Goal: Task Accomplishment & Management: Manage account settings

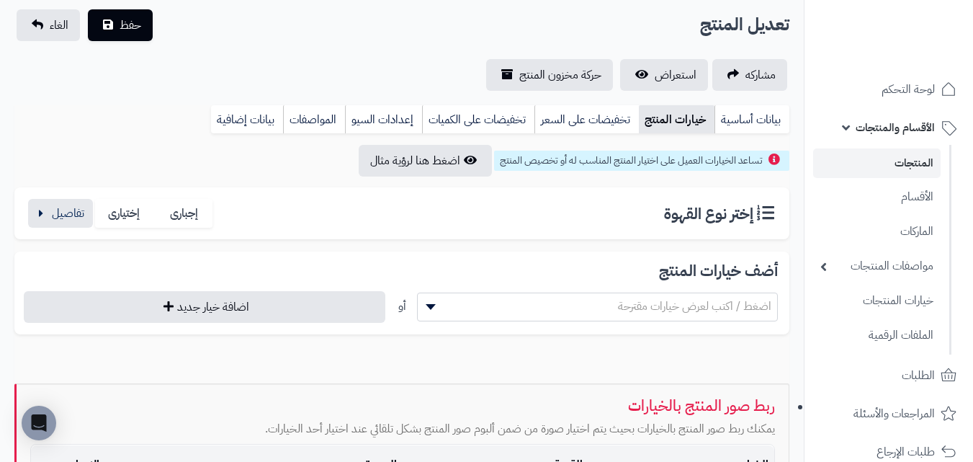
scroll to position [97, 0]
drag, startPoint x: 9, startPoint y: 139, endPoint x: 416, endPoint y: 212, distance: 413.4
click at [9, 139] on div "**********" at bounding box center [402, 334] width 804 height 458
click at [56, 220] on button "button" at bounding box center [60, 212] width 65 height 29
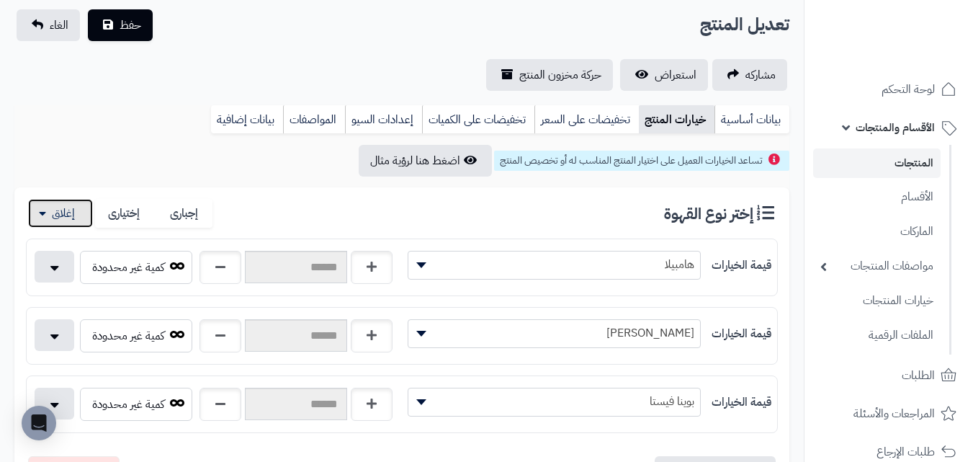
scroll to position [241, 0]
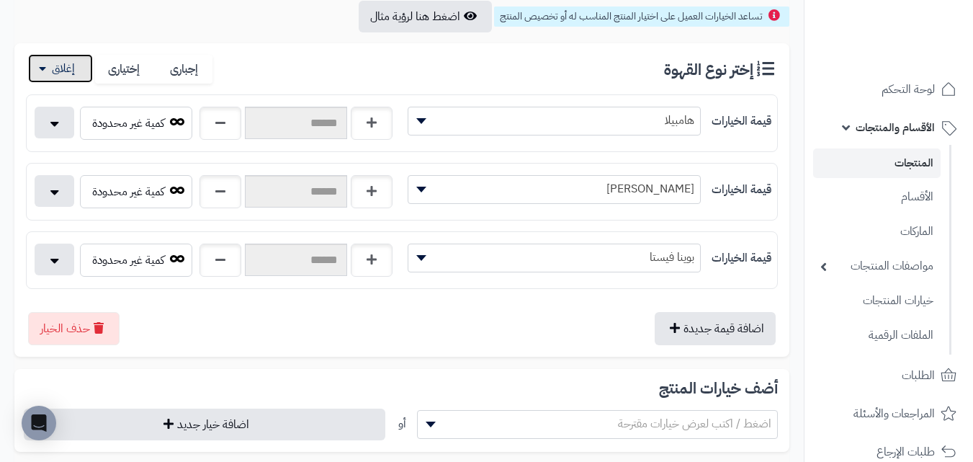
click at [70, 76] on button "button" at bounding box center [60, 68] width 65 height 29
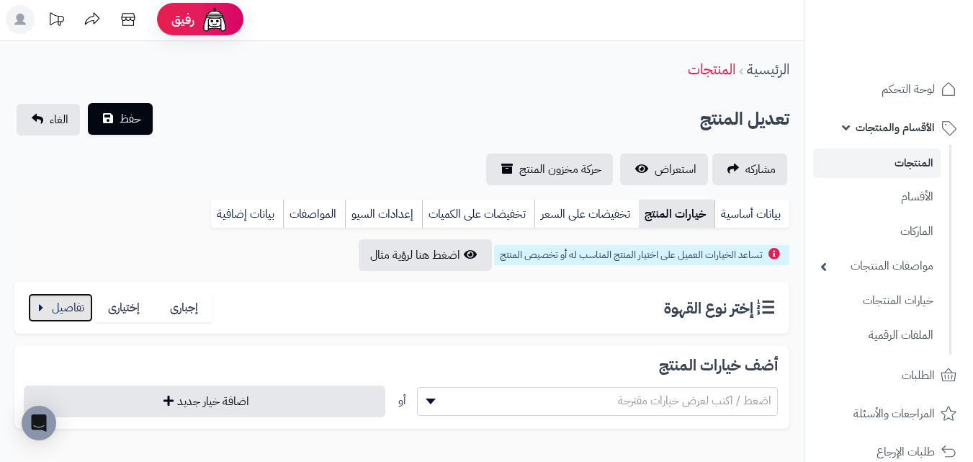
scroll to position [0, 0]
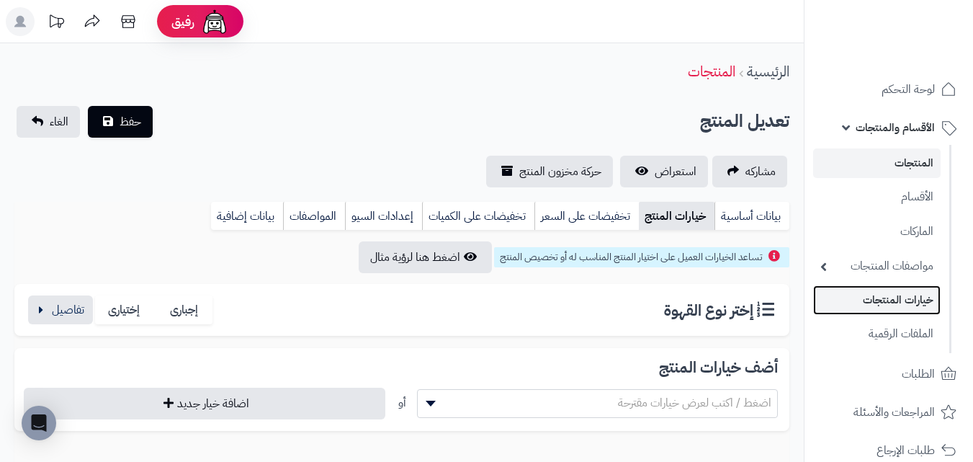
click at [923, 305] on link "خيارات المنتجات" at bounding box center [876, 300] width 127 height 30
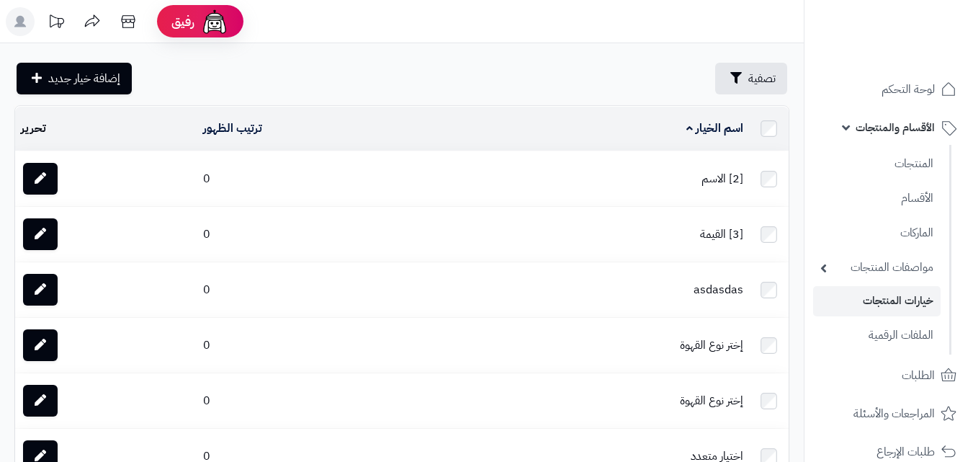
click at [24, 19] on rect at bounding box center [20, 21] width 29 height 29
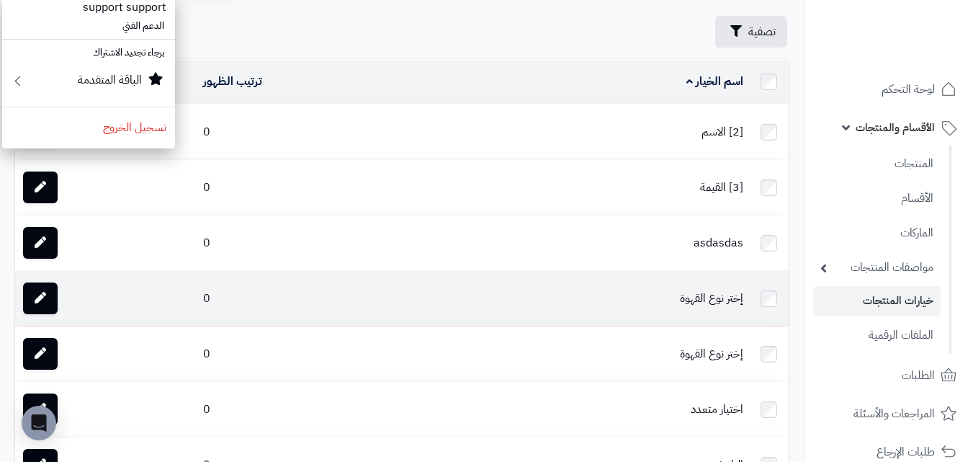
scroll to position [72, 0]
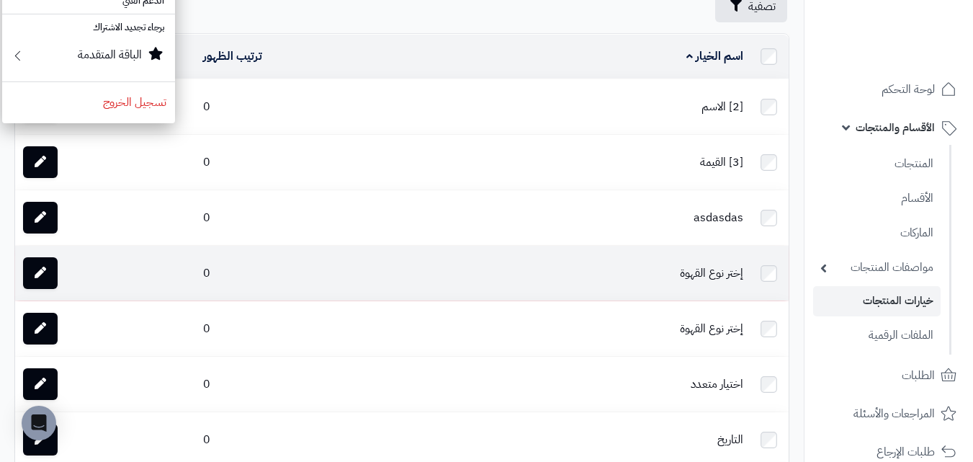
click at [706, 272] on td "إختر نوع القهوة" at bounding box center [600, 273] width 297 height 55
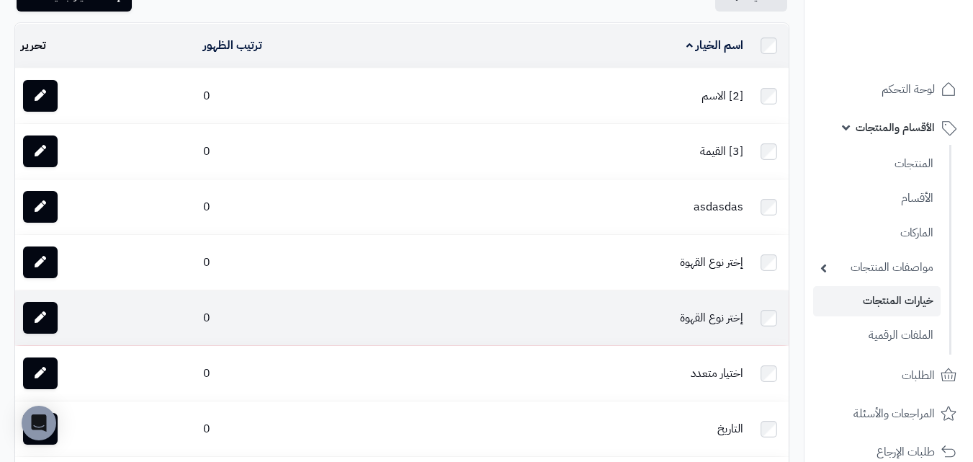
scroll to position [201, 0]
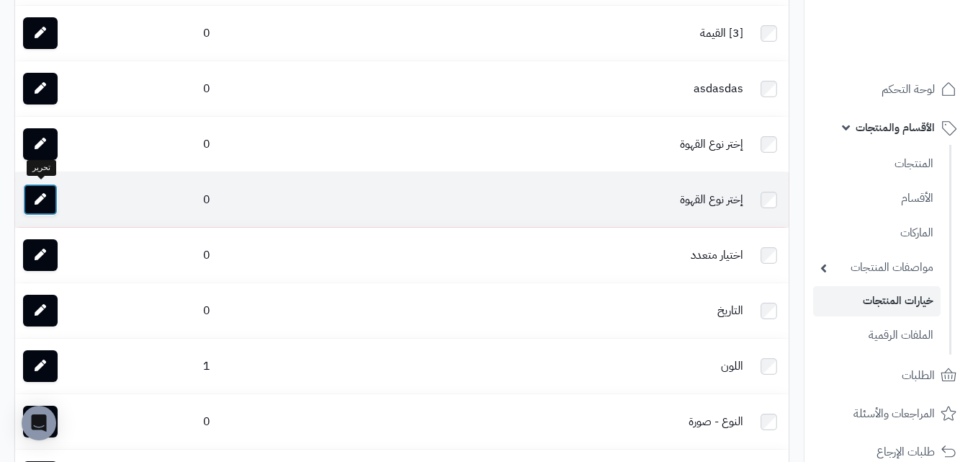
click at [44, 194] on icon at bounding box center [41, 199] width 12 height 12
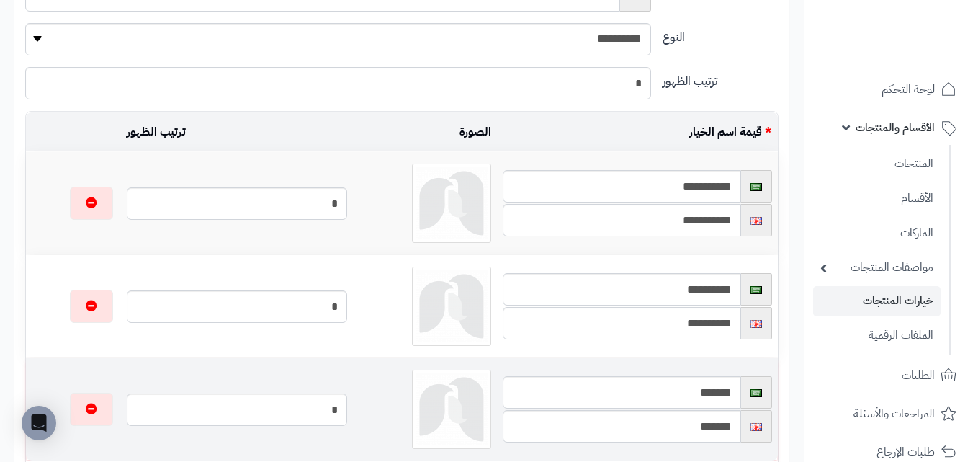
scroll to position [402, 0]
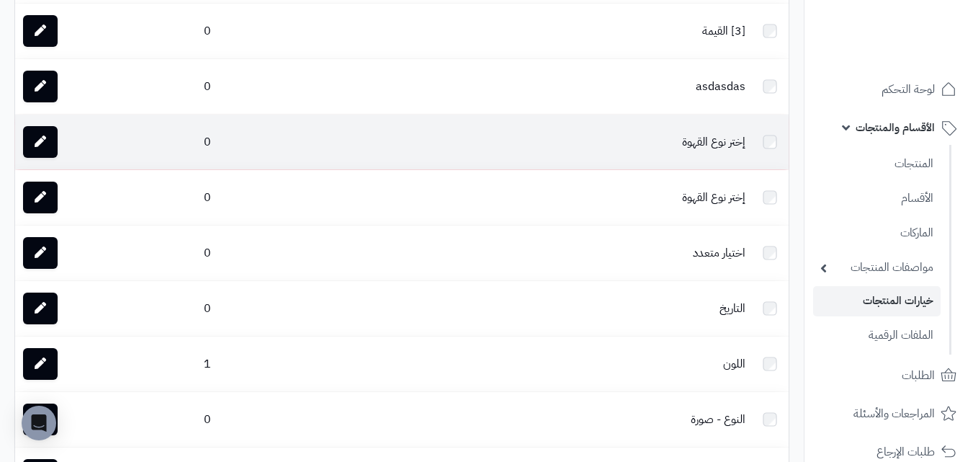
scroll to position [201, 0]
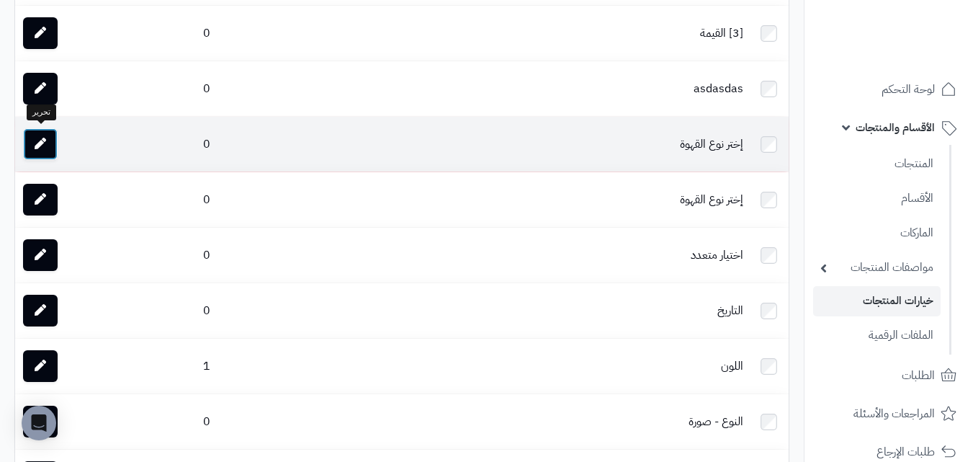
click at [31, 143] on link at bounding box center [40, 144] width 35 height 32
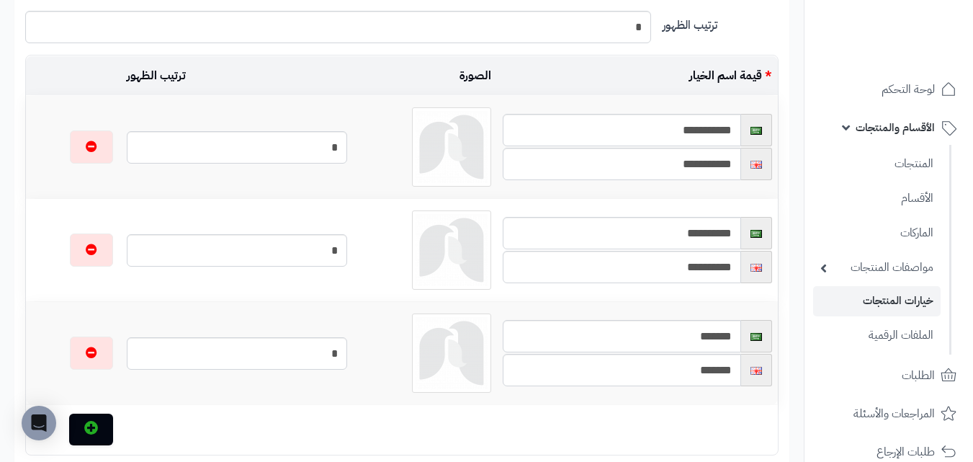
scroll to position [360, 0]
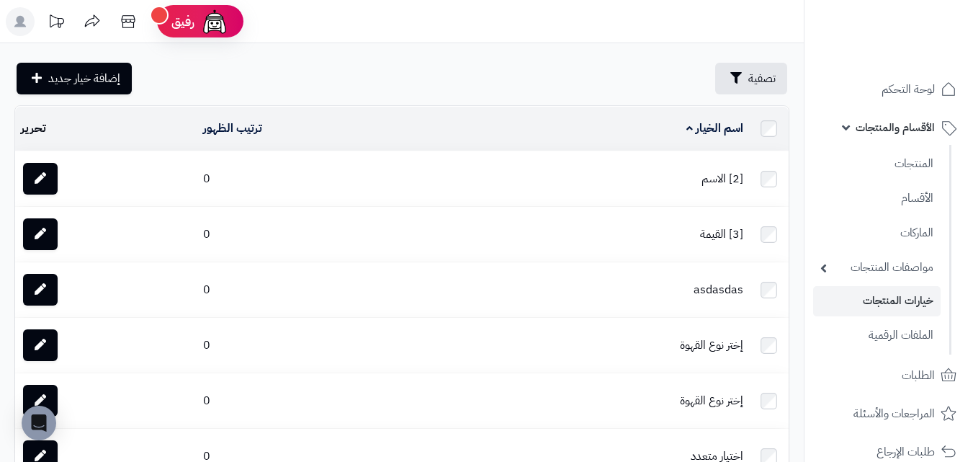
click at [27, 25] on rect at bounding box center [20, 21] width 29 height 29
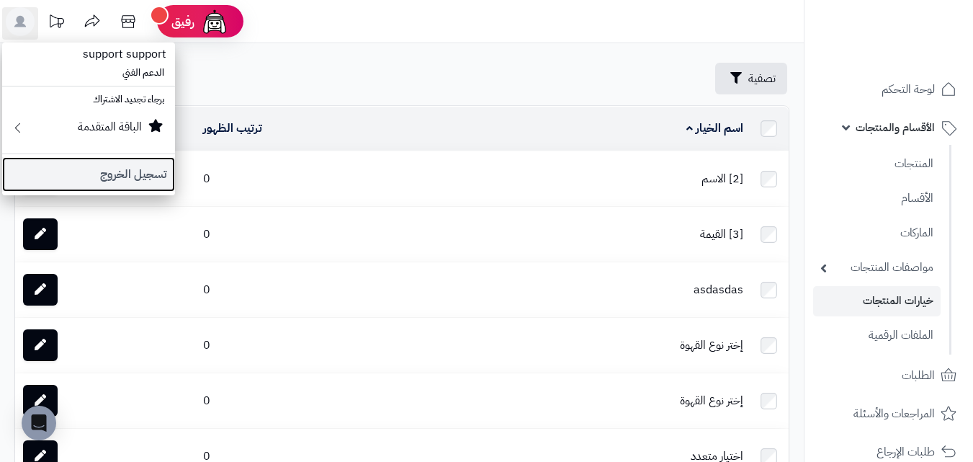
click at [126, 184] on link "تسجيل الخروج" at bounding box center [88, 174] width 173 height 35
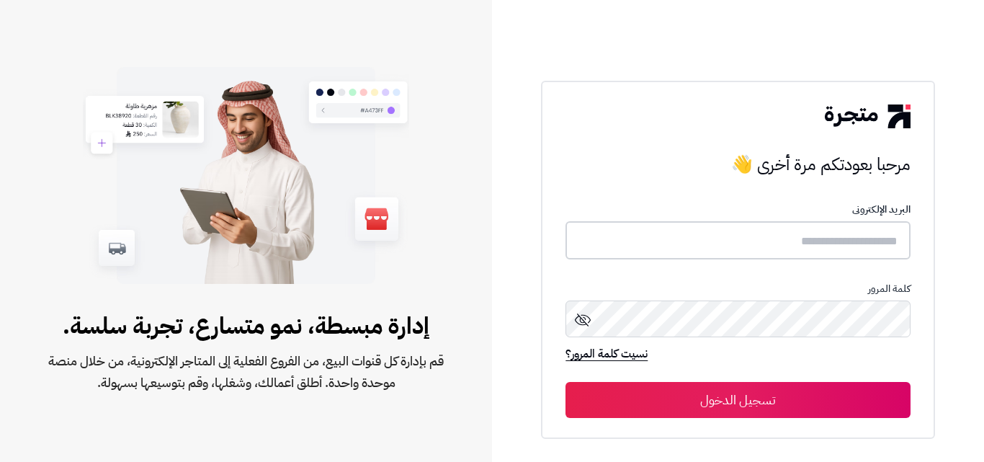
click at [727, 241] on input "text" at bounding box center [737, 240] width 344 height 38
type input "**********"
click at [585, 322] on icon at bounding box center [582, 318] width 17 height 17
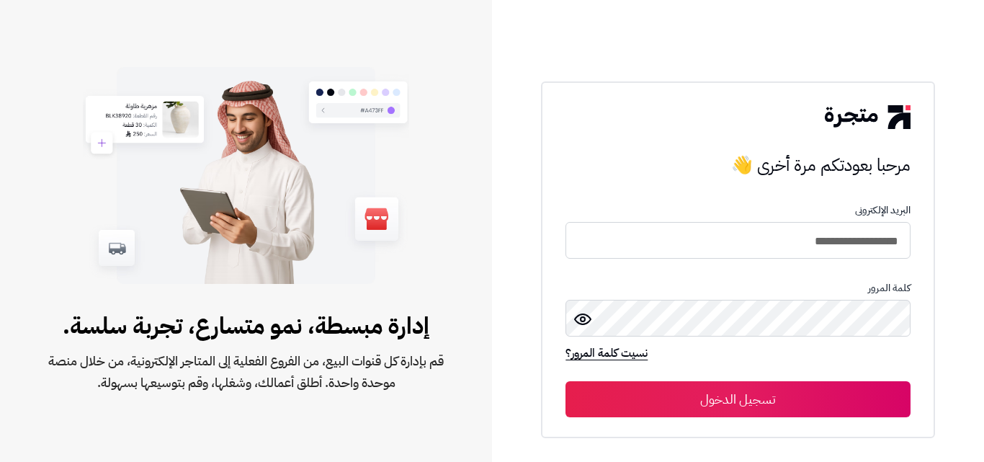
click at [815, 413] on button "تسجيل الدخول" at bounding box center [737, 399] width 344 height 36
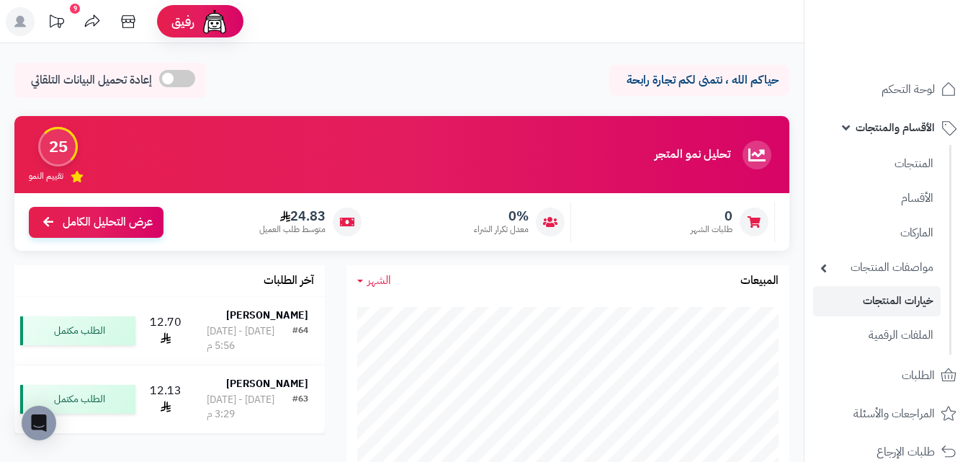
click at [904, 298] on link "خيارات المنتجات" at bounding box center [876, 301] width 127 height 30
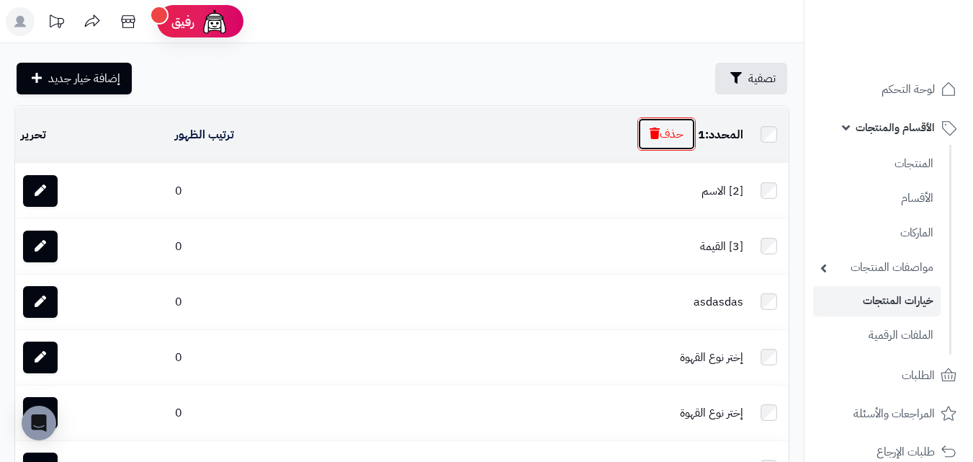
click at [693, 124] on button "حذف" at bounding box center [666, 133] width 58 height 33
click at [658, 137] on button "حذف" at bounding box center [666, 133] width 58 height 33
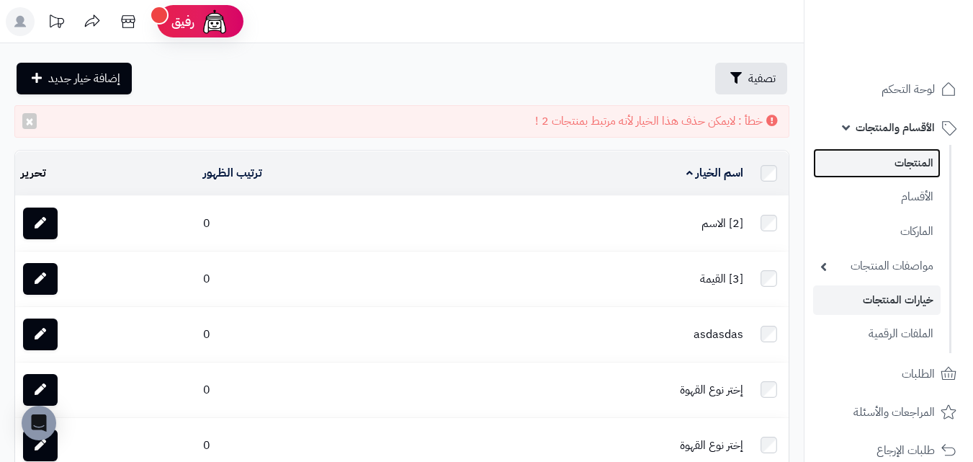
click at [920, 173] on link "المنتجات" at bounding box center [876, 163] width 127 height 30
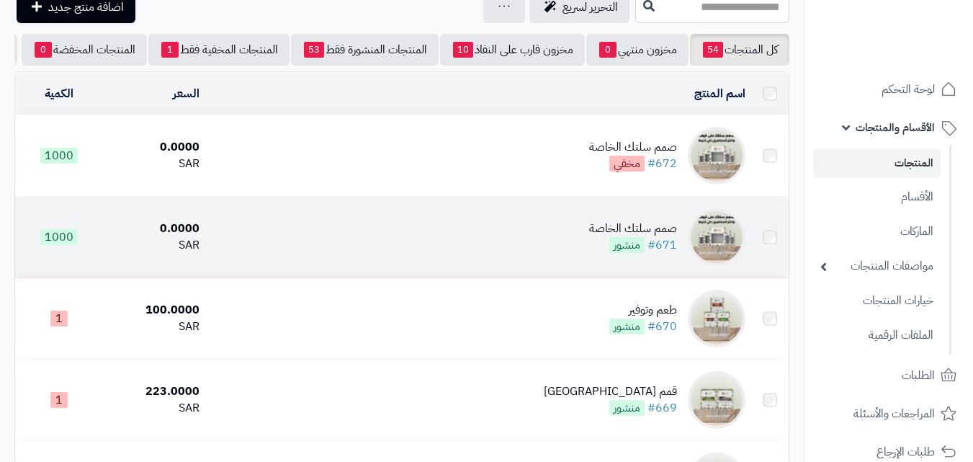
scroll to position [72, 0]
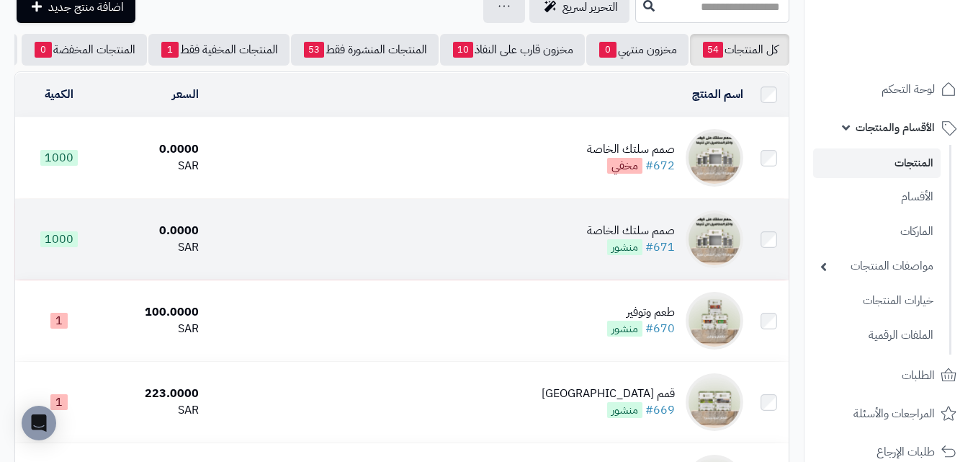
click at [555, 253] on td "صمم سلتك الخاصة #671 منشور" at bounding box center [477, 239] width 544 height 81
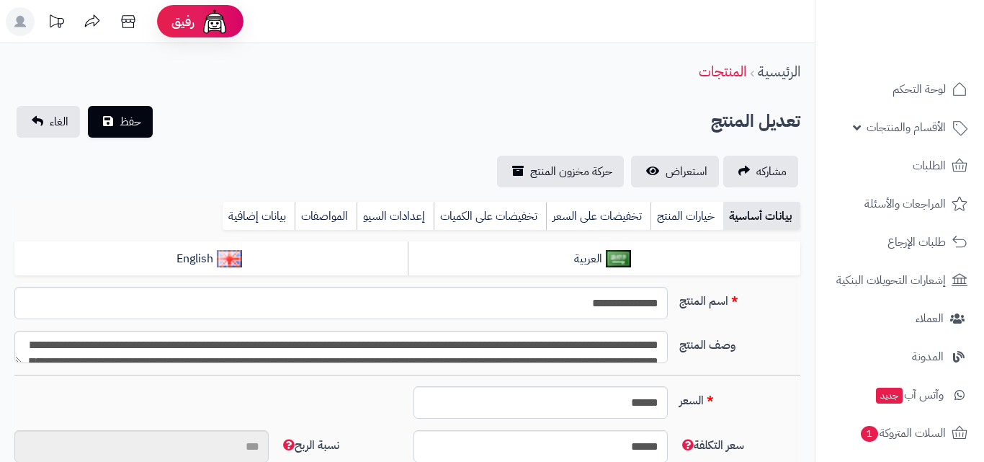
type input "****"
type input "********"
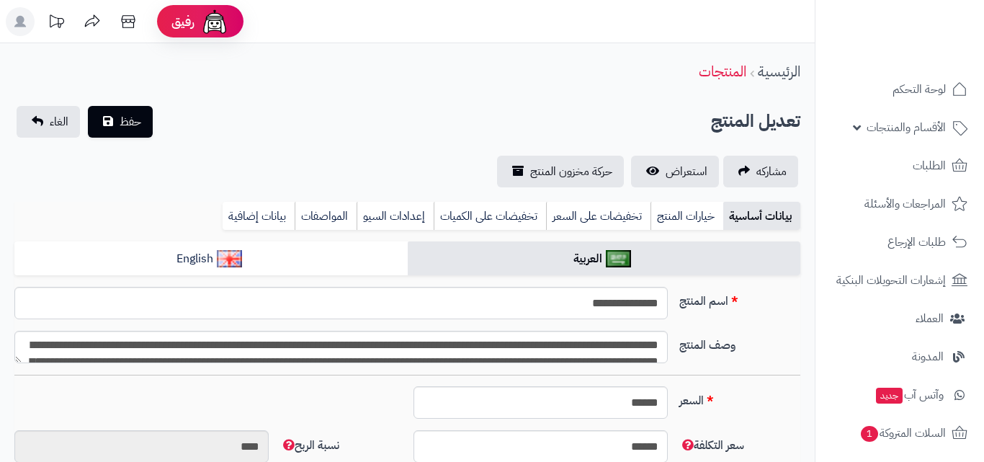
type input "****"
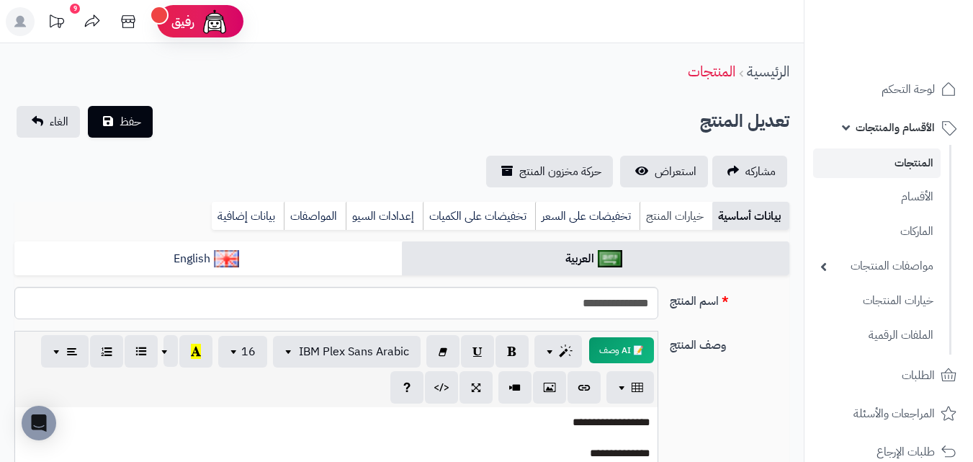
click at [653, 206] on link "خيارات المنتج" at bounding box center [676, 216] width 73 height 29
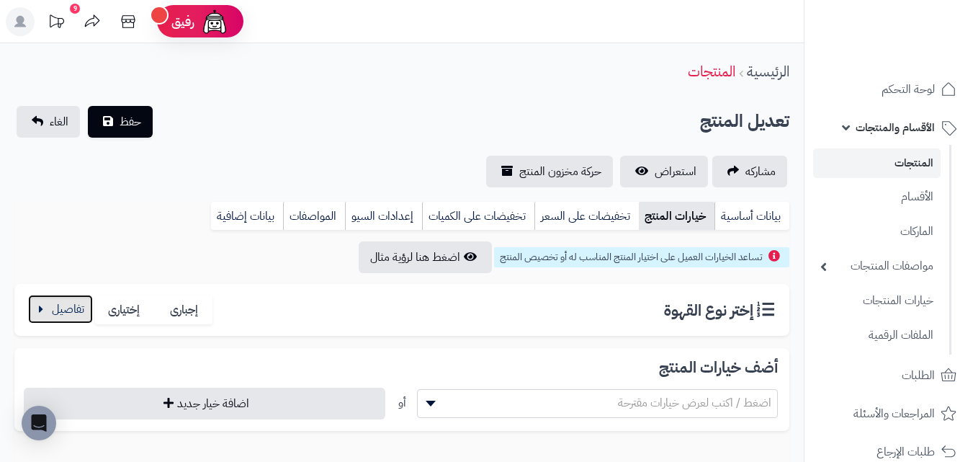
click at [61, 315] on button "button" at bounding box center [60, 309] width 65 height 29
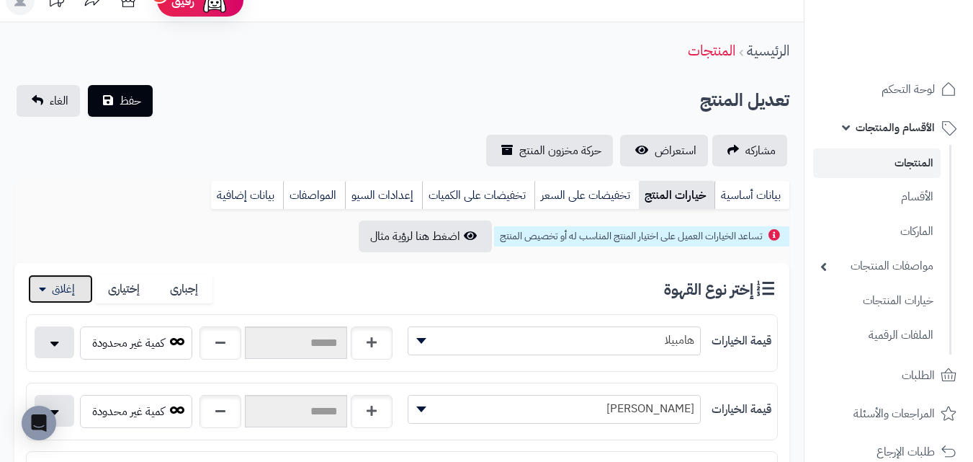
scroll to position [216, 0]
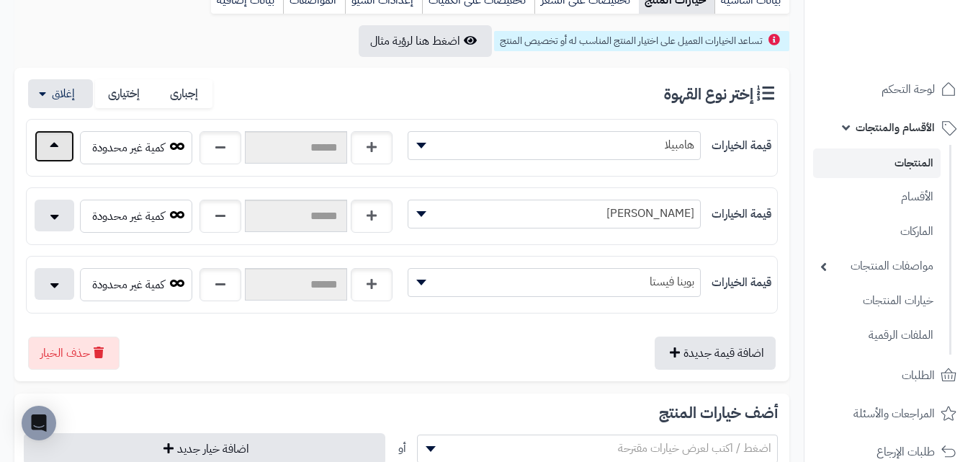
click at [60, 156] on button "button" at bounding box center [55, 146] width 40 height 32
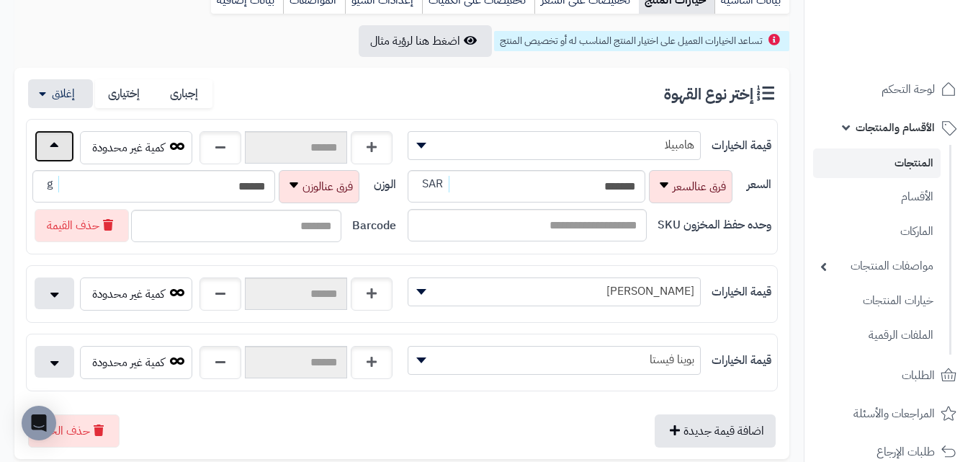
click at [60, 156] on button "button" at bounding box center [55, 146] width 40 height 32
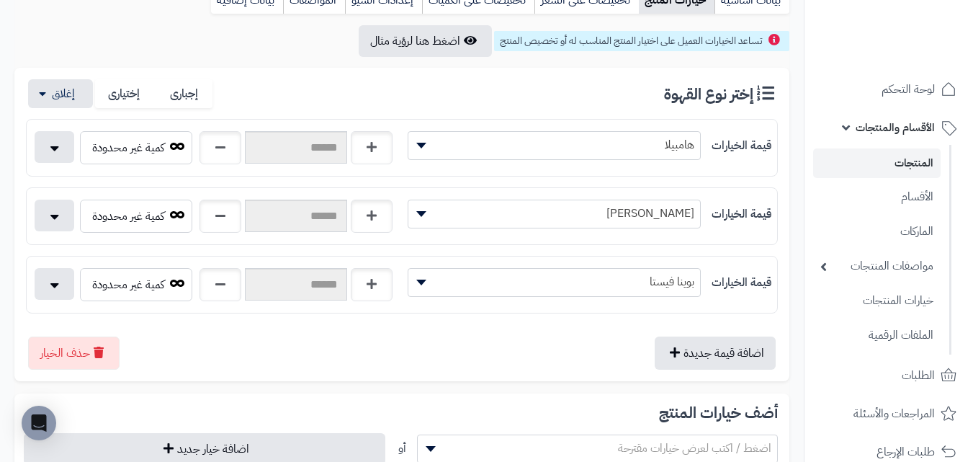
click at [873, 168] on link "المنتجات" at bounding box center [876, 163] width 127 height 30
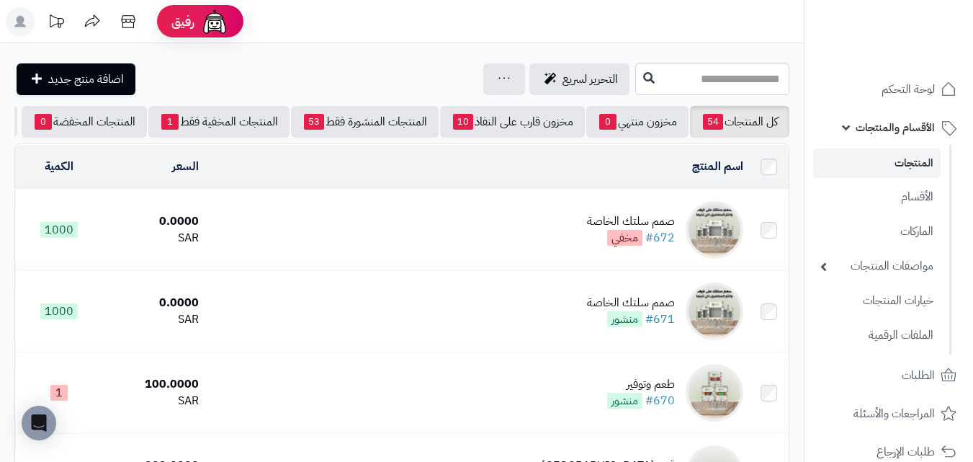
click at [578, 256] on td "صمم سلتك الخاصة #672 مخفي" at bounding box center [477, 229] width 544 height 81
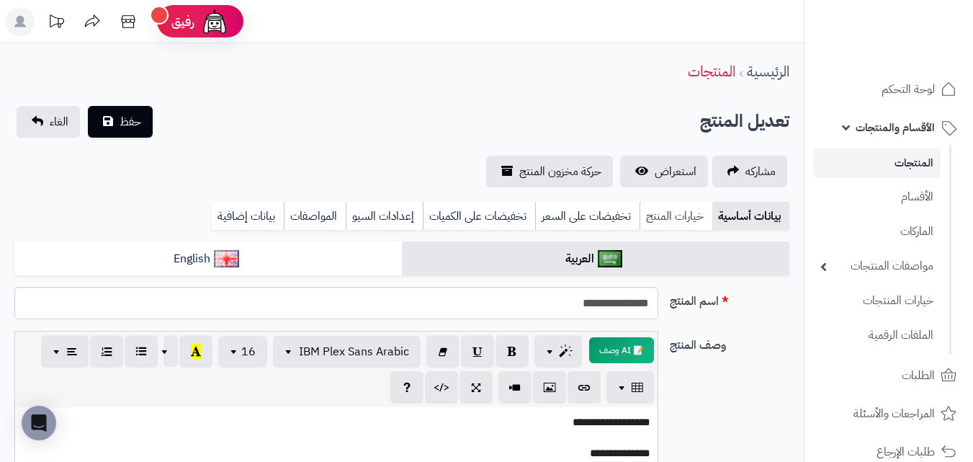
click at [694, 212] on link "خيارات المنتج" at bounding box center [676, 216] width 73 height 29
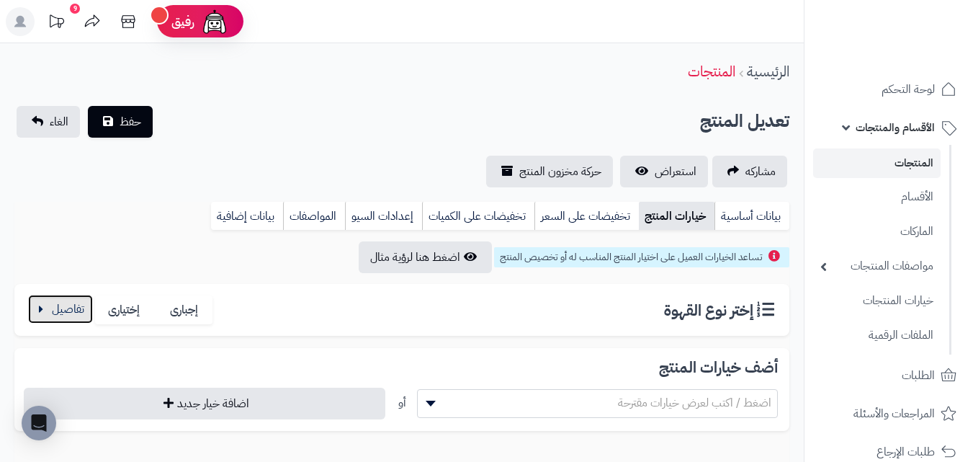
click at [76, 316] on button "button" at bounding box center [60, 309] width 65 height 29
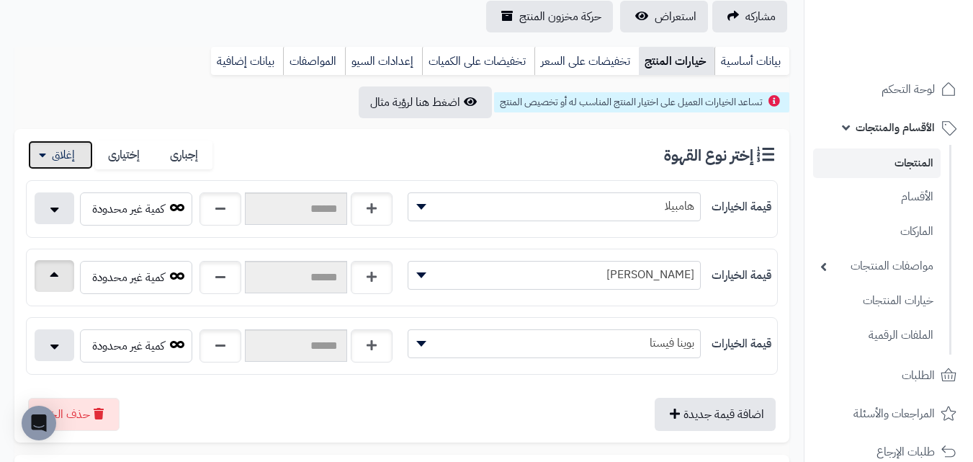
scroll to position [144, 0]
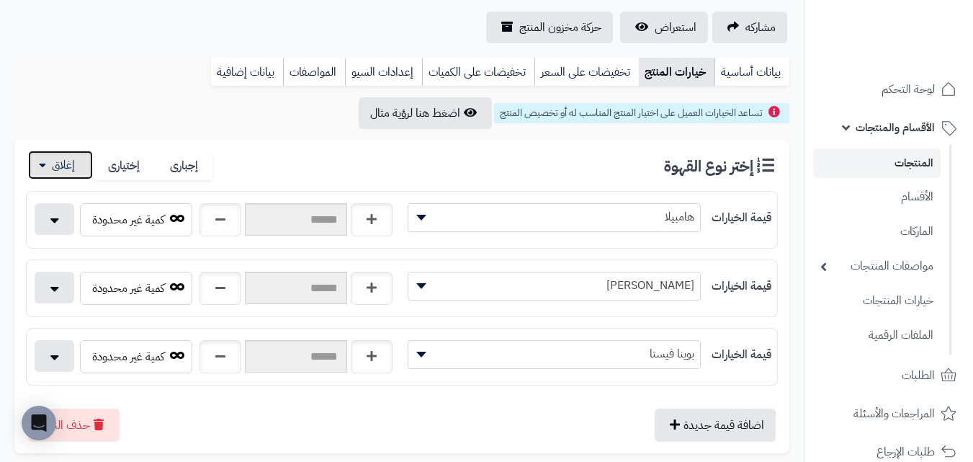
click at [75, 174] on button "button" at bounding box center [60, 165] width 65 height 29
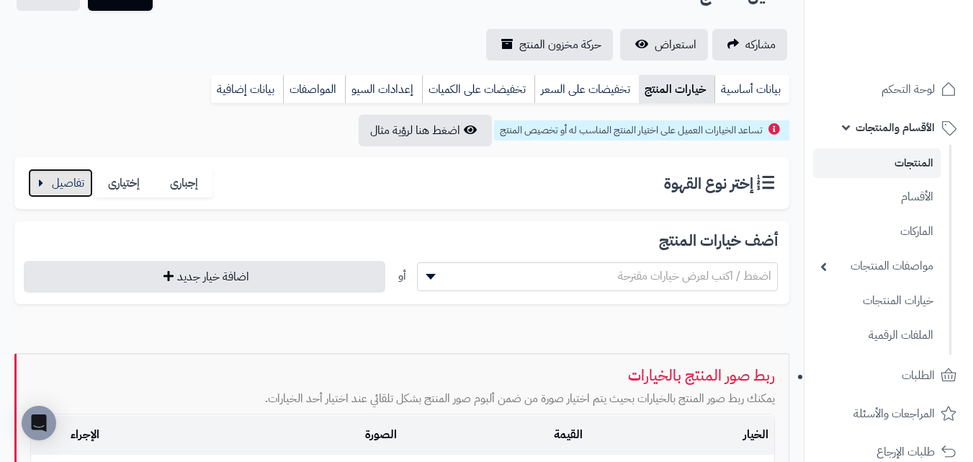
scroll to position [0, 0]
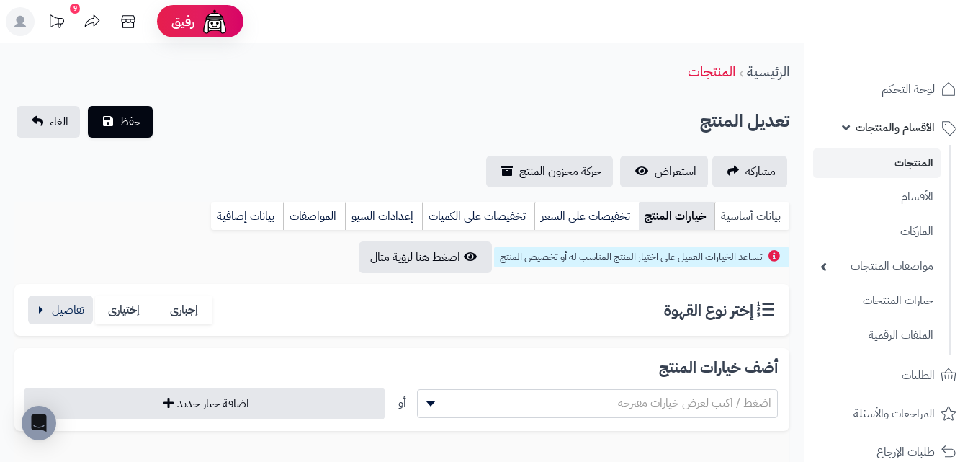
click at [761, 205] on link "بيانات أساسية" at bounding box center [751, 216] width 75 height 29
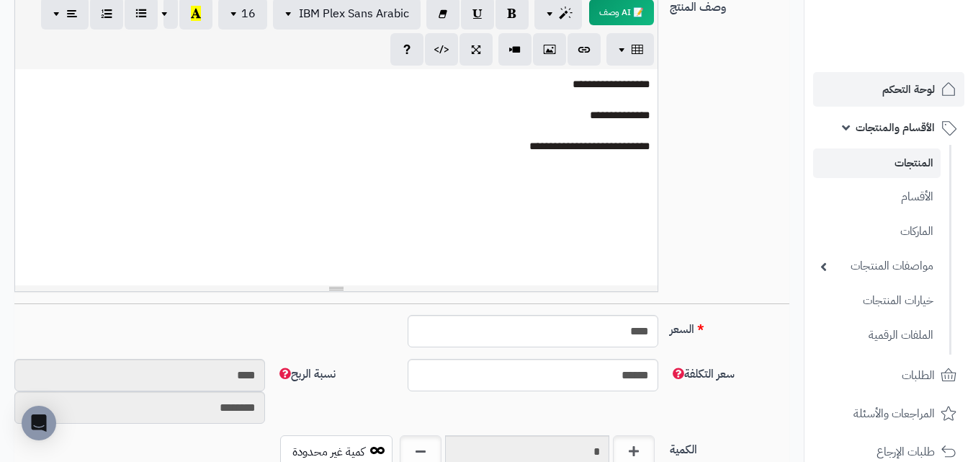
scroll to position [43, 0]
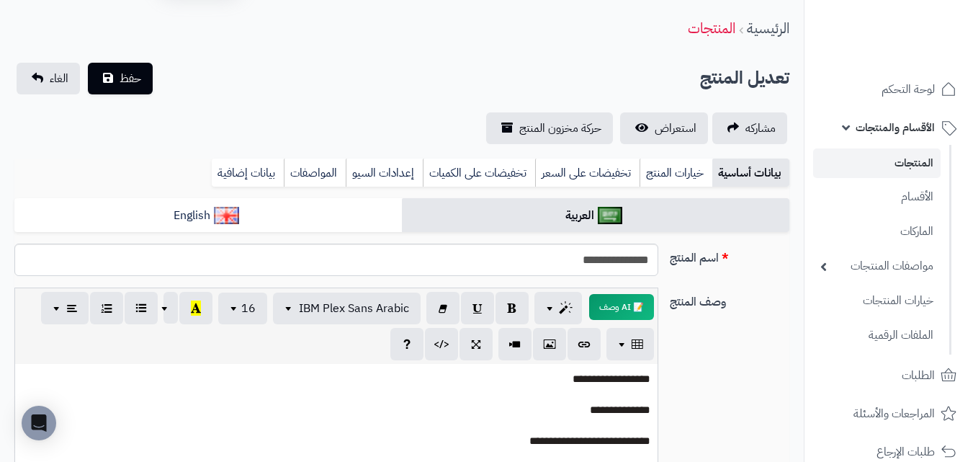
click at [914, 166] on link "المنتجات" at bounding box center [876, 163] width 127 height 30
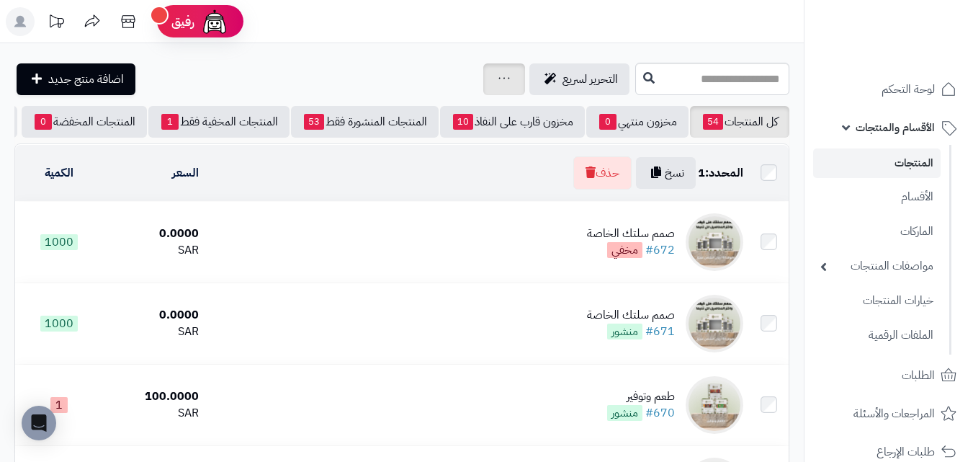
click at [483, 70] on div "جرد مخزون المنتجات جرد مخزون الخيارات فقط تعديل أسعار المنتجات الملصقات تصدير ا…" at bounding box center [504, 79] width 42 height 32
click at [589, 188] on button "حذف" at bounding box center [602, 172] width 58 height 33
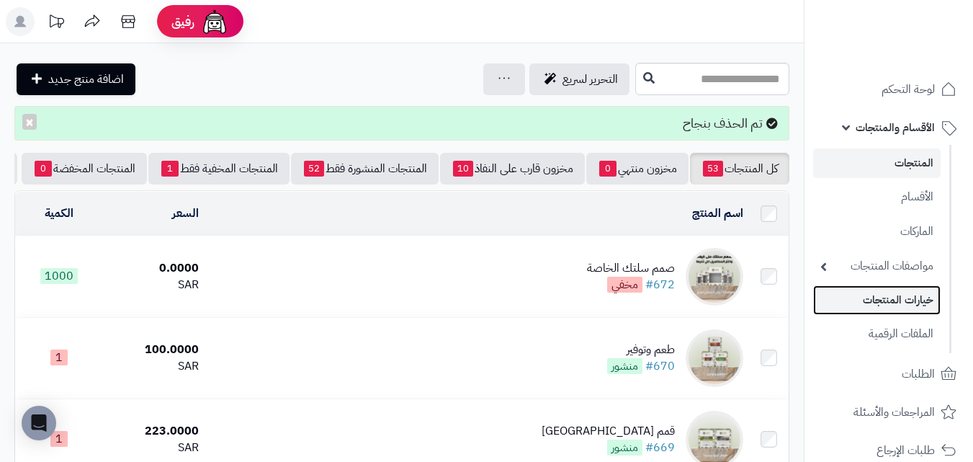
click at [919, 296] on link "خيارات المنتجات" at bounding box center [876, 300] width 127 height 30
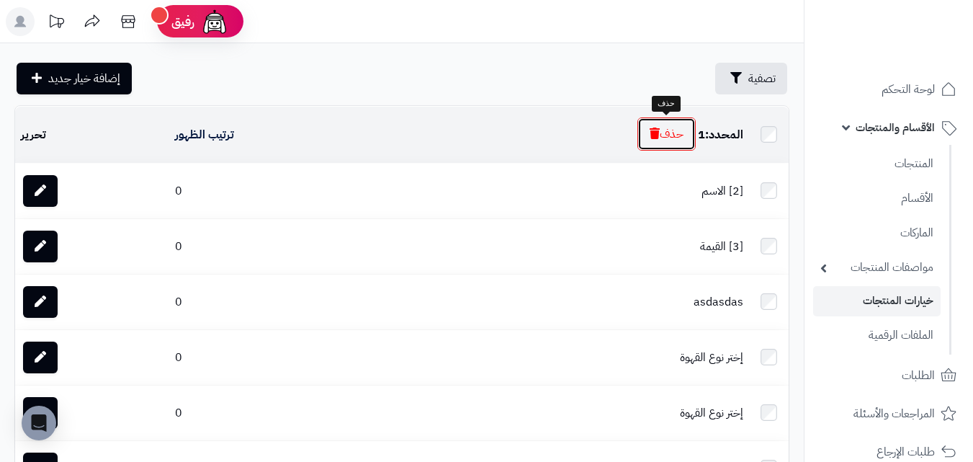
click at [684, 134] on button "حذف" at bounding box center [666, 133] width 58 height 33
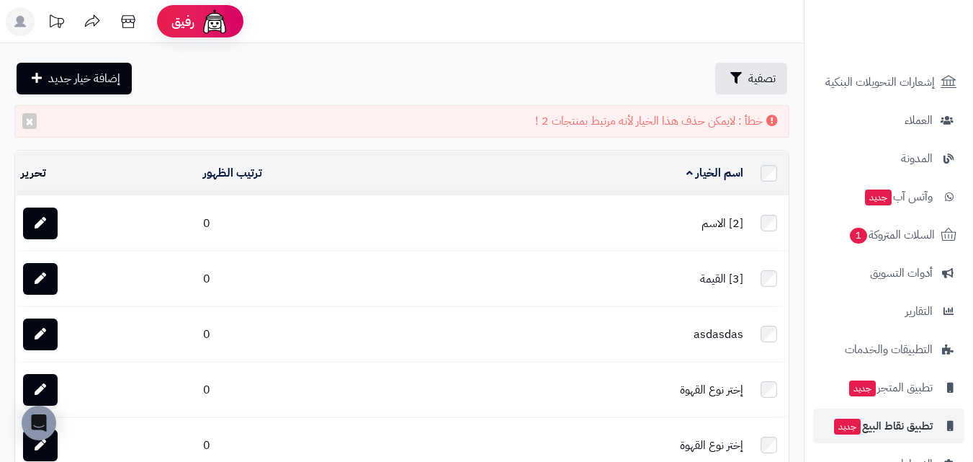
scroll to position [445, 0]
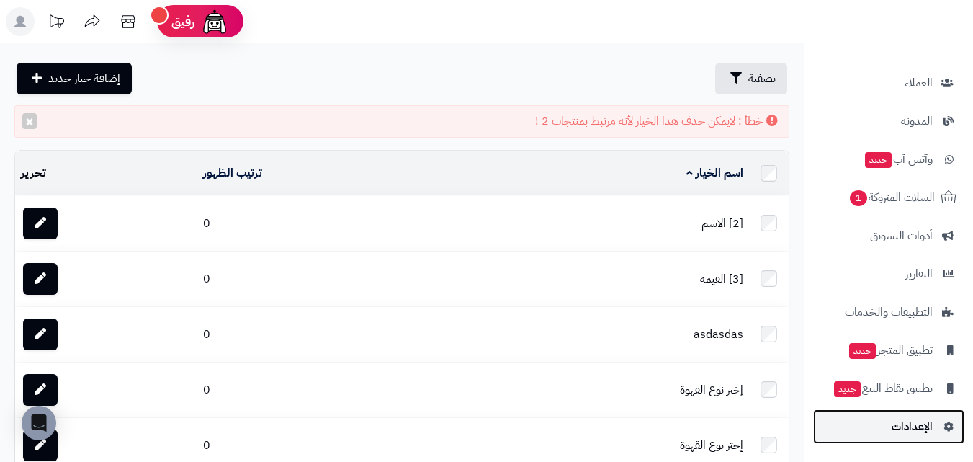
click at [913, 423] on span "الإعدادات" at bounding box center [912, 426] width 41 height 20
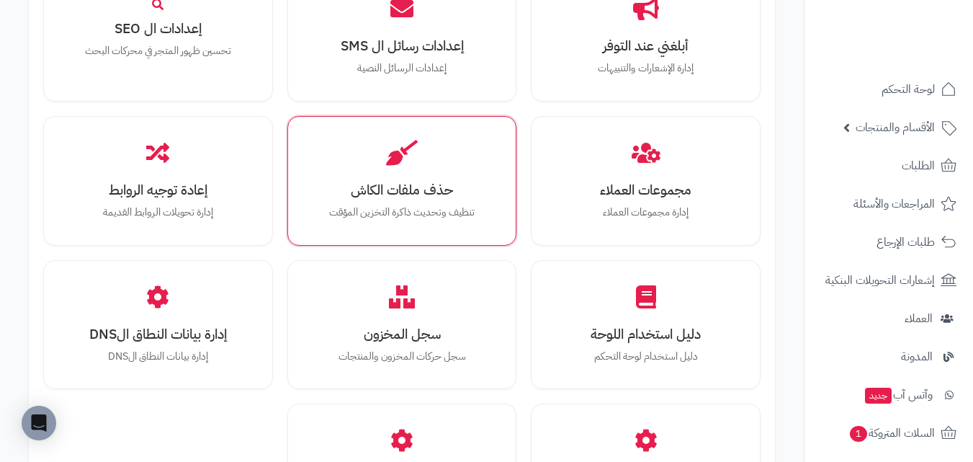
scroll to position [1656, 0]
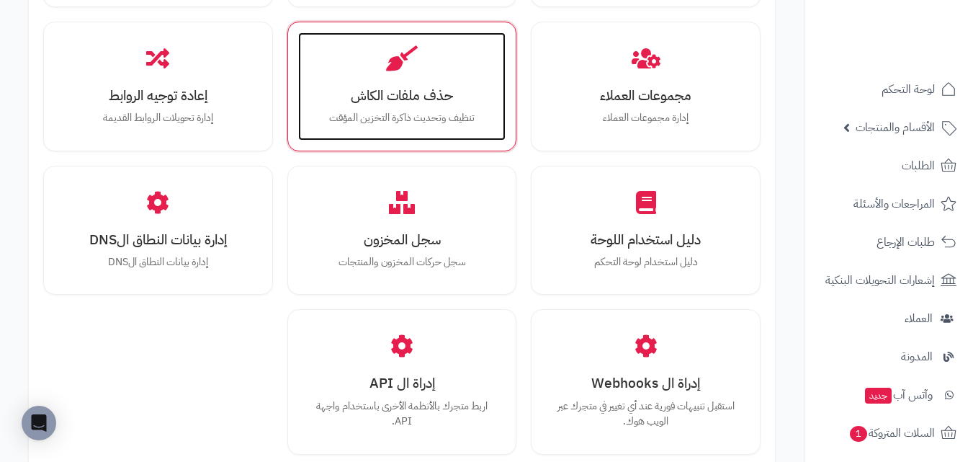
click at [444, 88] on h3 "حذف ملفات الكاش" at bounding box center [402, 95] width 179 height 15
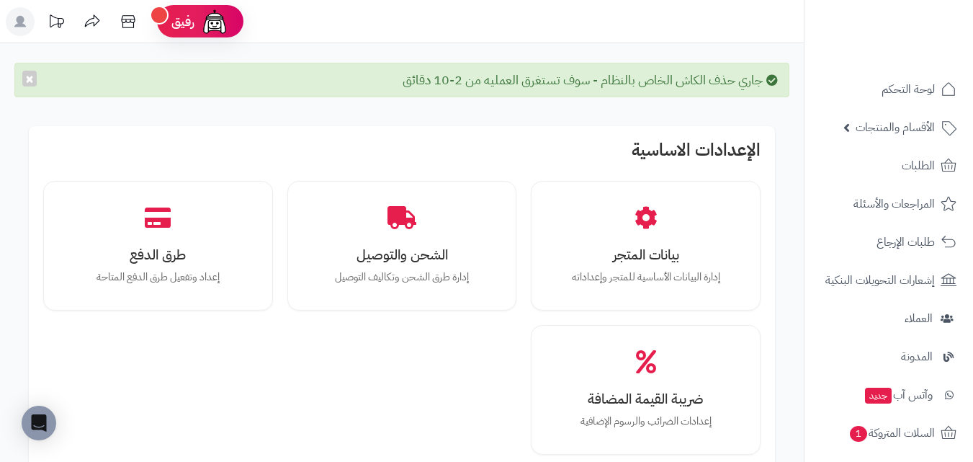
click at [910, 146] on ul "لوحة التحكم الأقسام والمنتجات المنتجات الأقسام الماركات مواصفات المنتجات مواصفا…" at bounding box center [888, 375] width 169 height 607
click at [915, 139] on link "الأقسام والمنتجات" at bounding box center [888, 127] width 151 height 35
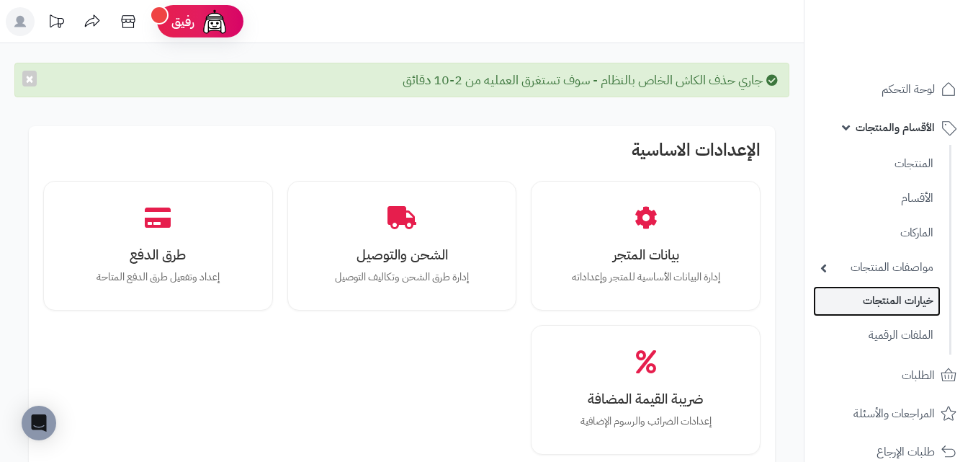
click at [914, 305] on link "خيارات المنتجات" at bounding box center [876, 301] width 127 height 30
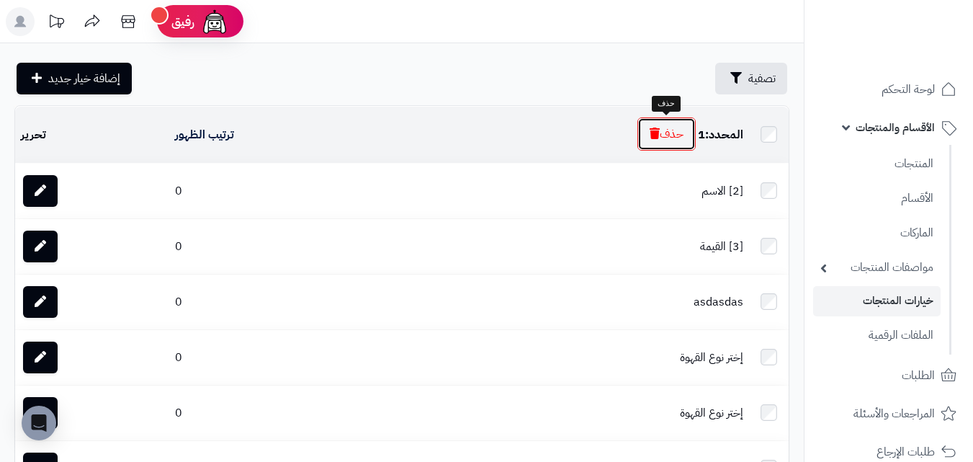
click at [670, 129] on button "حذف" at bounding box center [666, 133] width 58 height 33
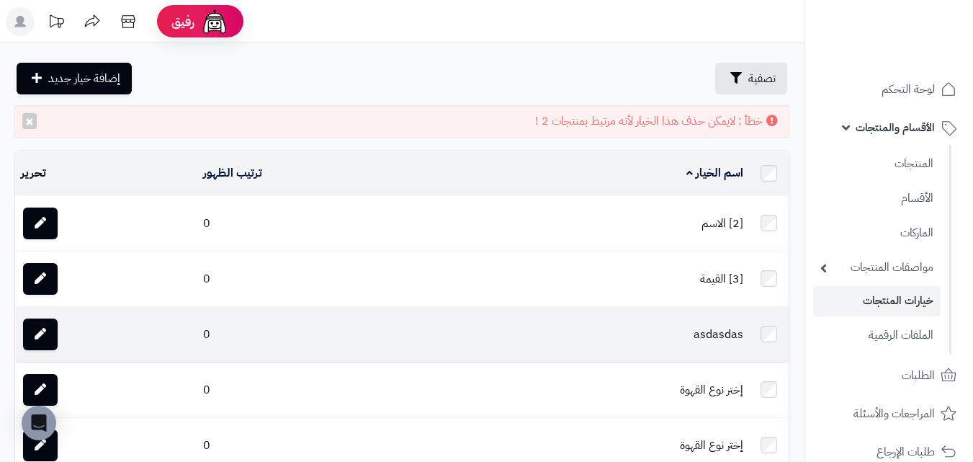
scroll to position [216, 0]
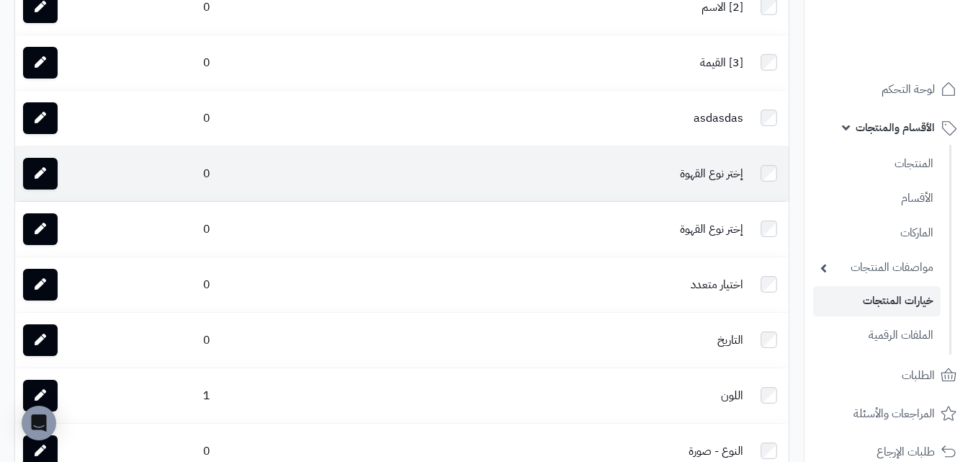
click at [779, 176] on td at bounding box center [769, 173] width 40 height 55
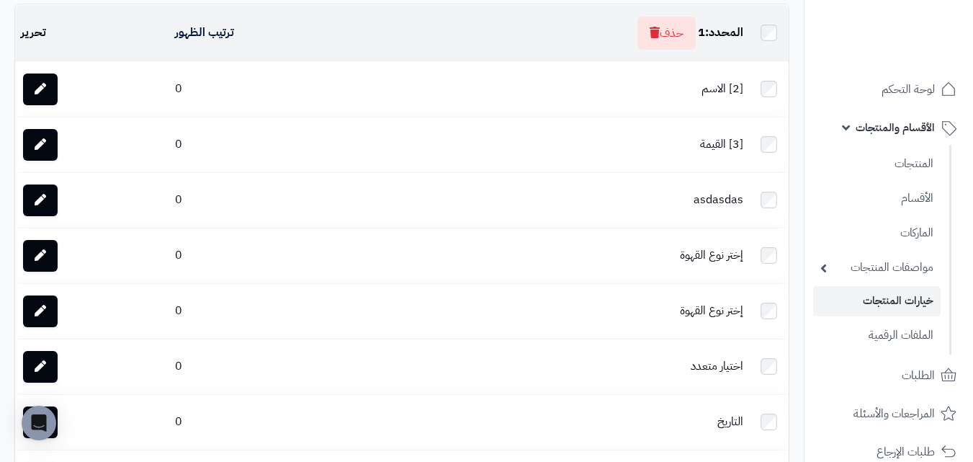
scroll to position [0, 0]
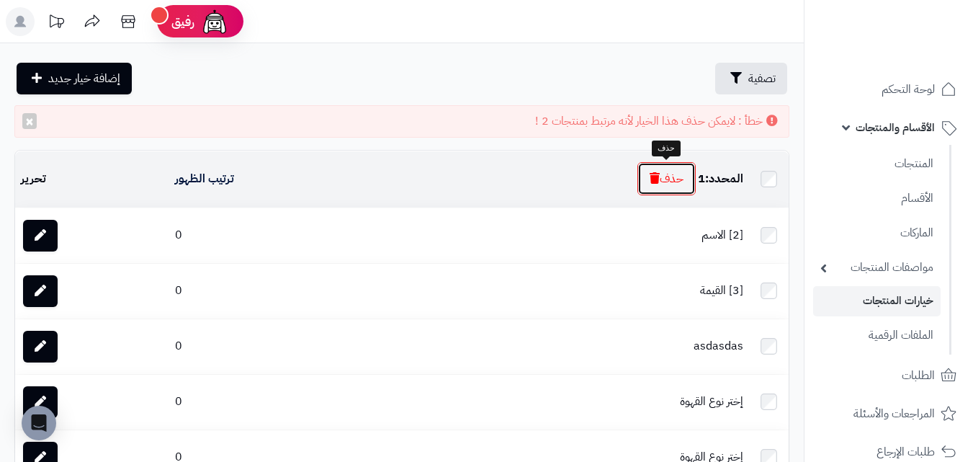
click at [650, 181] on icon "button" at bounding box center [655, 178] width 10 height 12
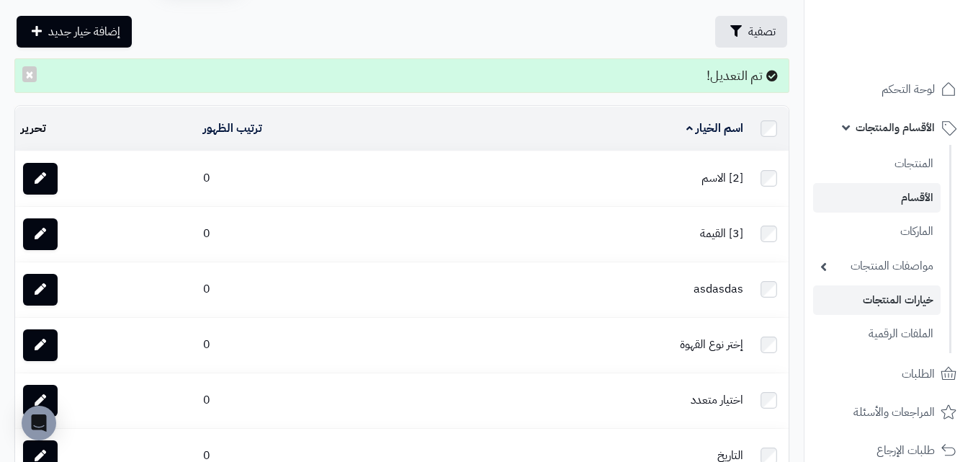
scroll to position [72, 0]
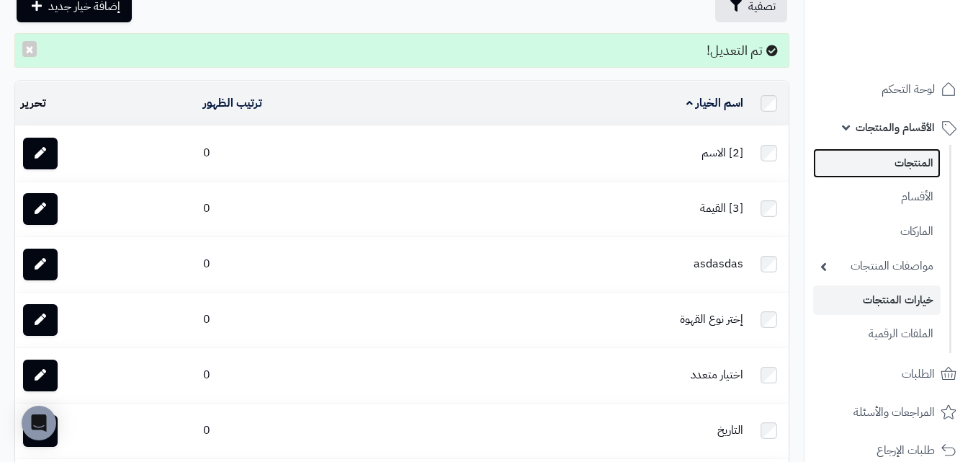
click at [920, 149] on link "المنتجات" at bounding box center [876, 163] width 127 height 30
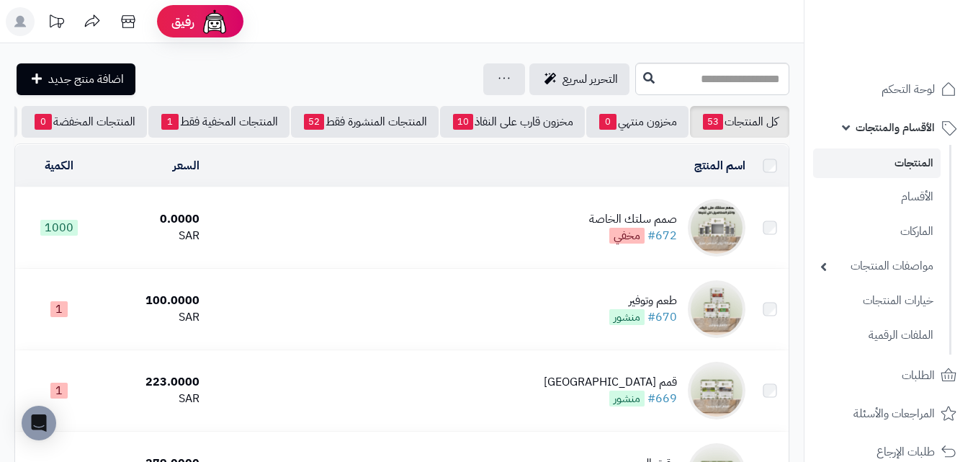
click at [562, 234] on td "صمم سلتك الخاصة #672 مخفي" at bounding box center [478, 227] width 546 height 81
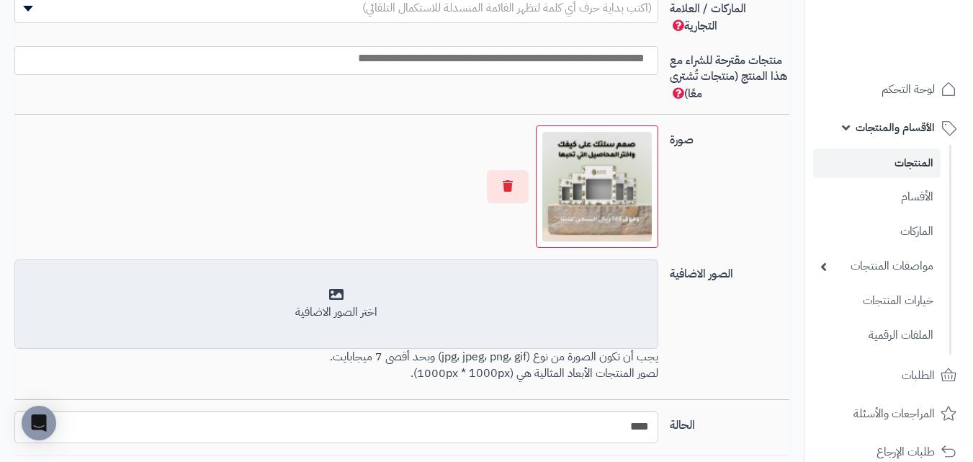
scroll to position [1051, 0]
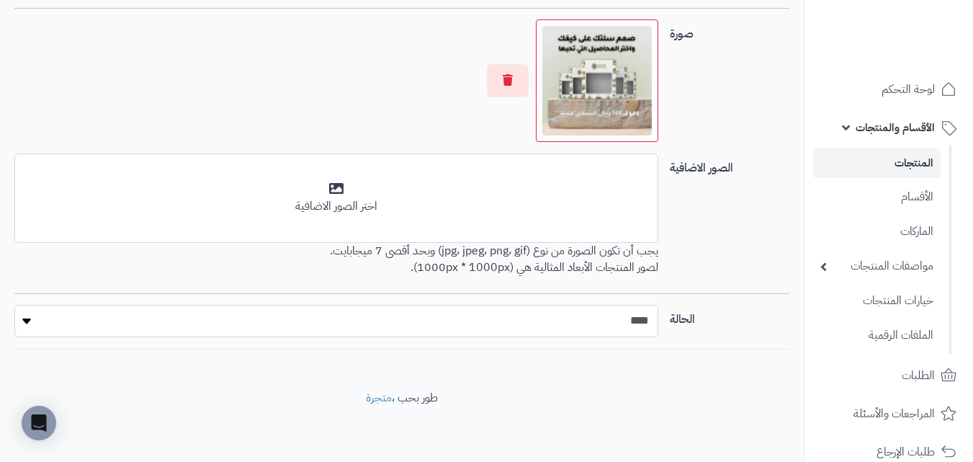
click at [580, 335] on select "***** ****" at bounding box center [336, 321] width 644 height 32
click at [596, 331] on select "***** ****" at bounding box center [336, 321] width 644 height 32
click at [594, 318] on select "***** ****" at bounding box center [336, 321] width 644 height 32
click at [583, 323] on select "***** ****" at bounding box center [336, 321] width 644 height 32
click at [248, 318] on select "***** ****" at bounding box center [336, 321] width 644 height 32
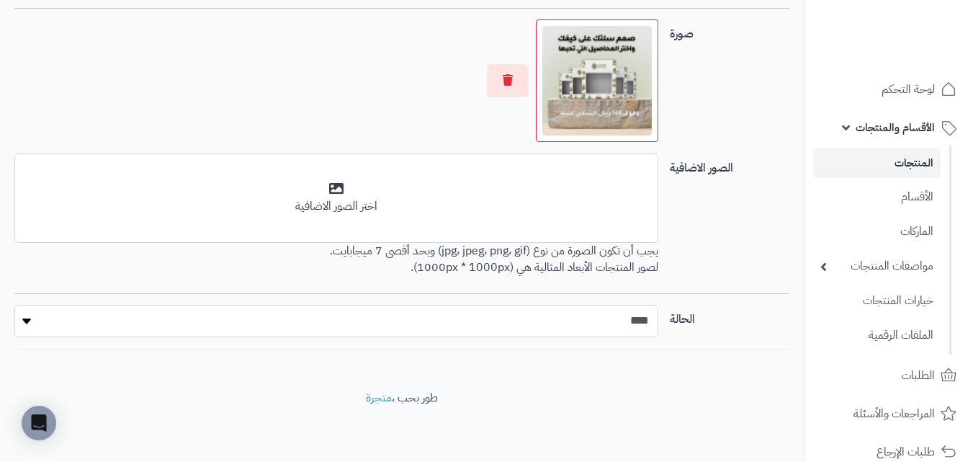
click at [249, 317] on select "***** ****" at bounding box center [336, 321] width 644 height 32
click at [379, 324] on select "***** ****" at bounding box center [336, 321] width 644 height 32
select select "*"
click at [14, 305] on select "***** ****" at bounding box center [336, 321] width 644 height 32
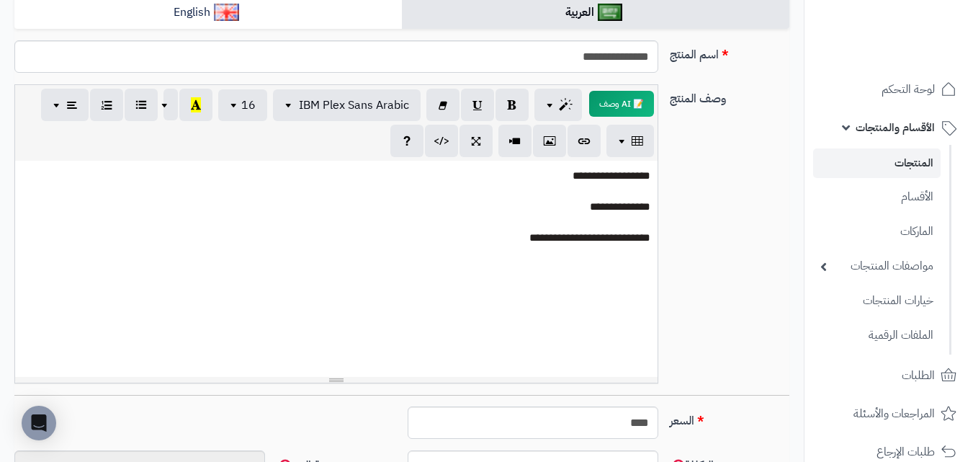
scroll to position [43, 0]
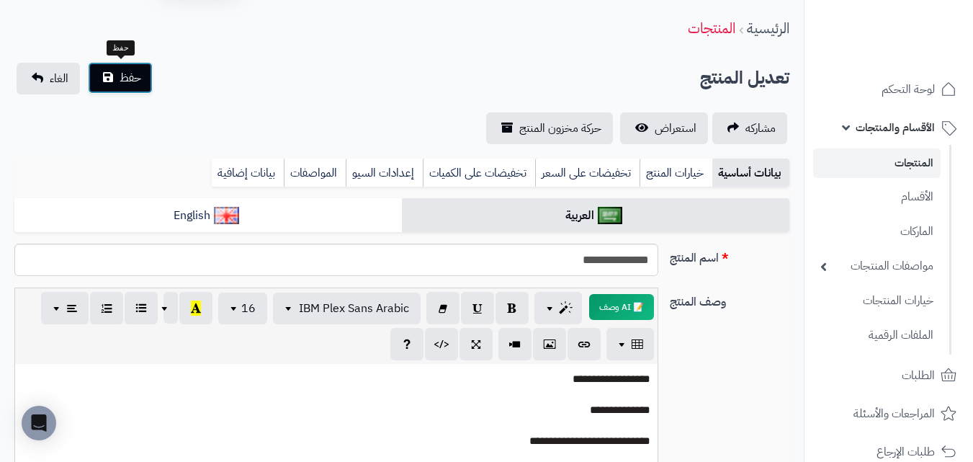
click at [133, 86] on button "حفظ" at bounding box center [120, 78] width 65 height 32
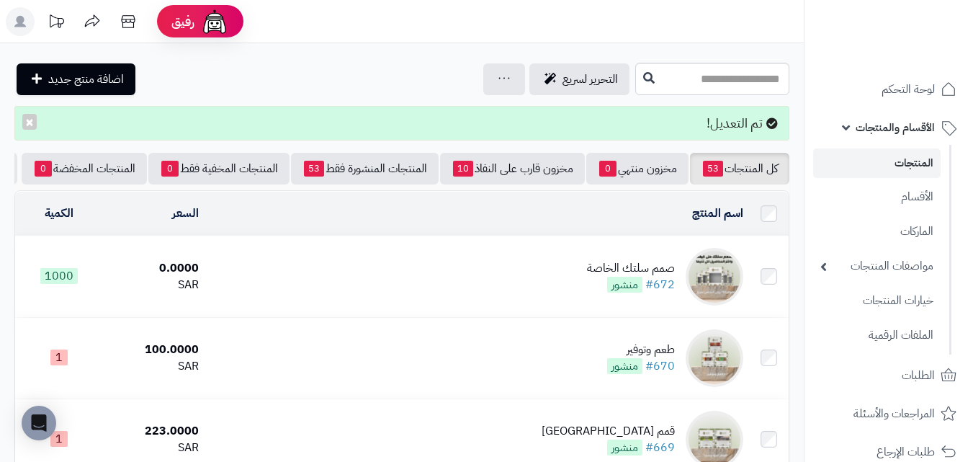
click at [298, 261] on td "صمم سلتك الخاصة #672 منشور" at bounding box center [477, 276] width 544 height 81
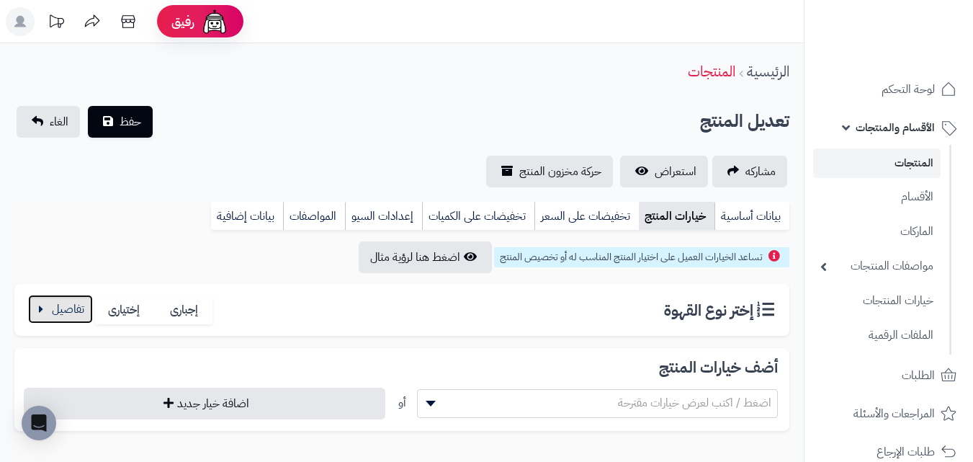
click at [35, 317] on button "button" at bounding box center [60, 309] width 65 height 29
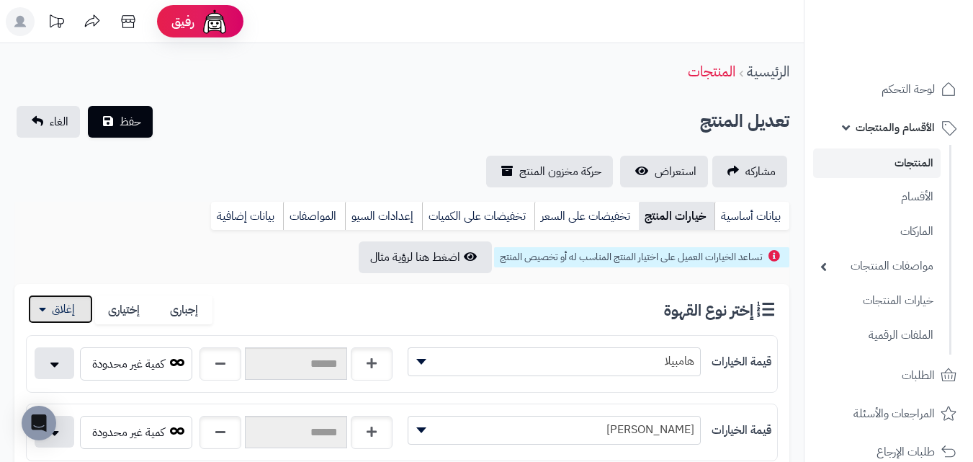
click at [45, 317] on button "button" at bounding box center [60, 309] width 65 height 29
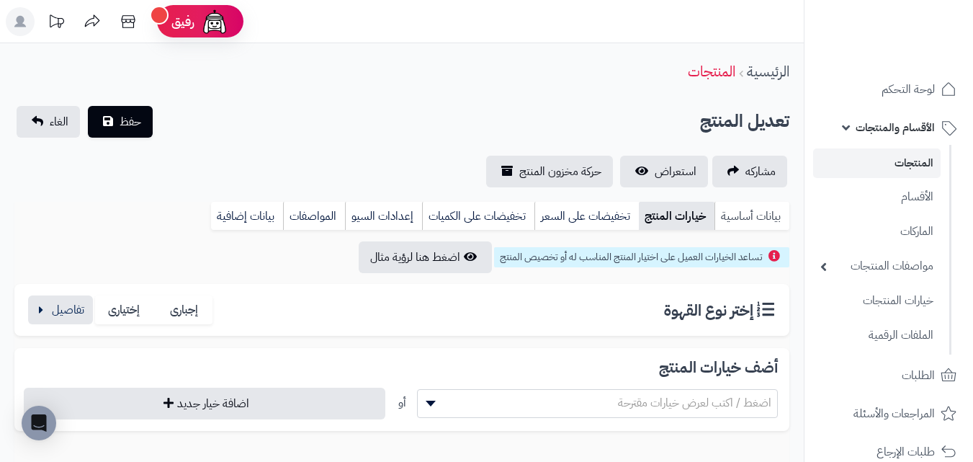
click at [773, 217] on link "بيانات أساسية" at bounding box center [751, 216] width 75 height 29
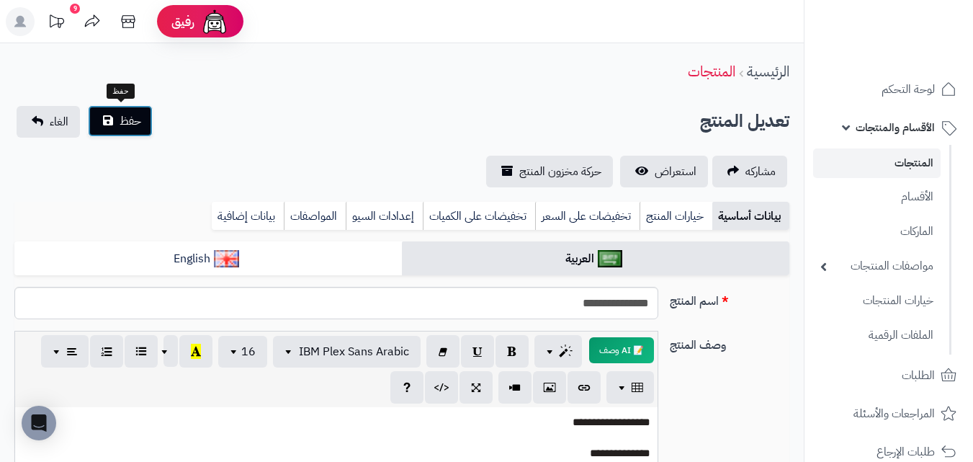
click at [145, 125] on button "حفظ" at bounding box center [120, 121] width 65 height 32
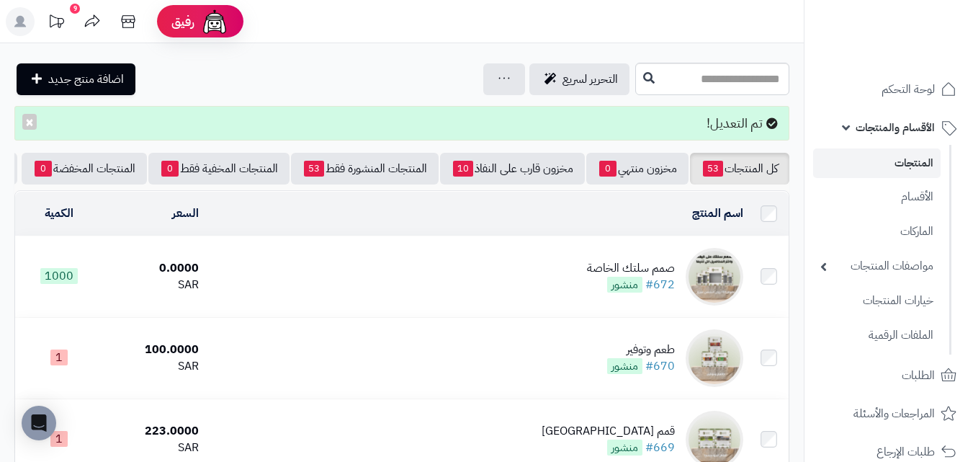
click at [538, 234] on td "اسم المنتج المحدد: 0 نسخ حذف" at bounding box center [477, 214] width 544 height 44
click at [557, 285] on td "صمم سلتك الخاصة #672 منشور" at bounding box center [477, 276] width 544 height 81
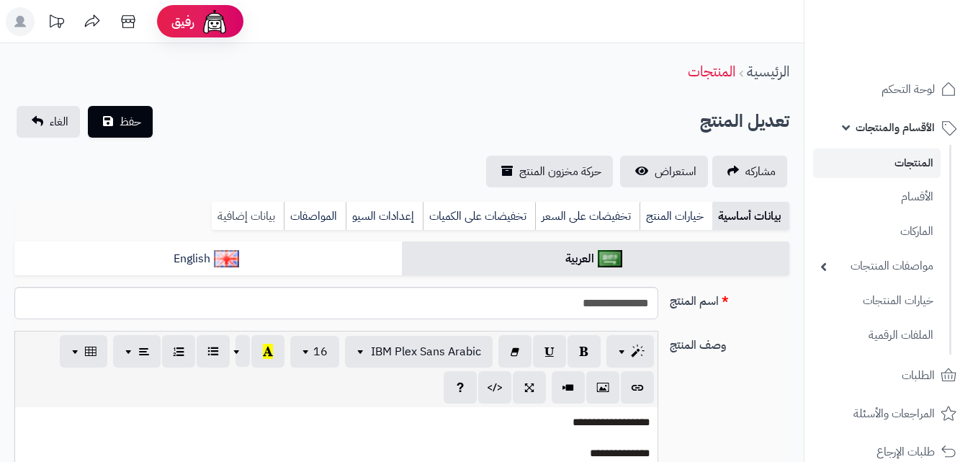
scroll to position [47, 0]
click at [380, 214] on link "إعدادات السيو" at bounding box center [384, 216] width 77 height 29
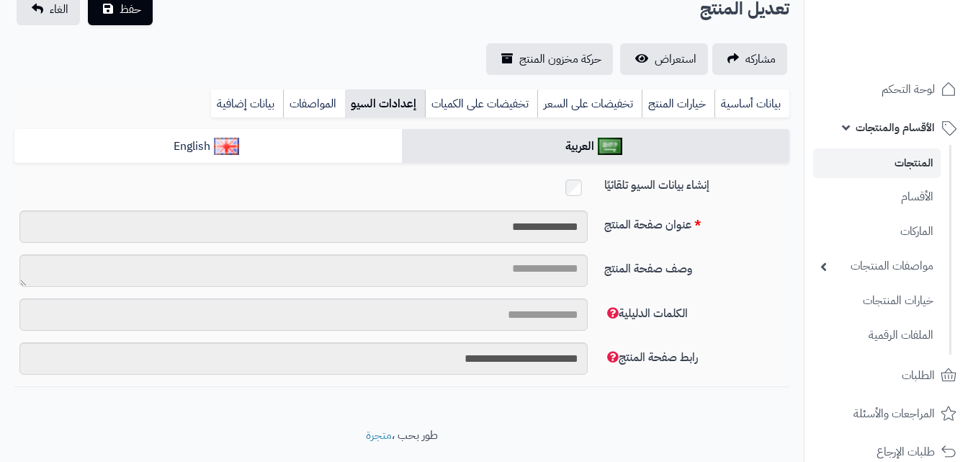
scroll to position [144, 0]
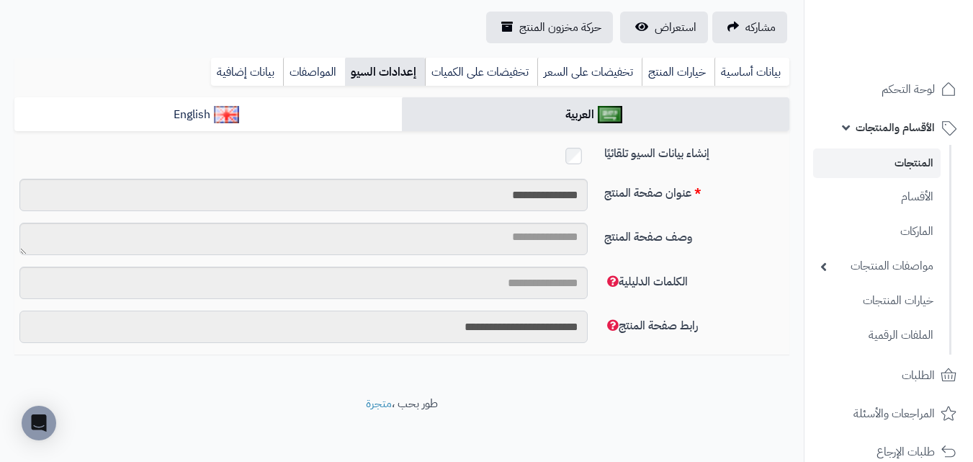
click at [542, 323] on input "**********" at bounding box center [303, 326] width 568 height 32
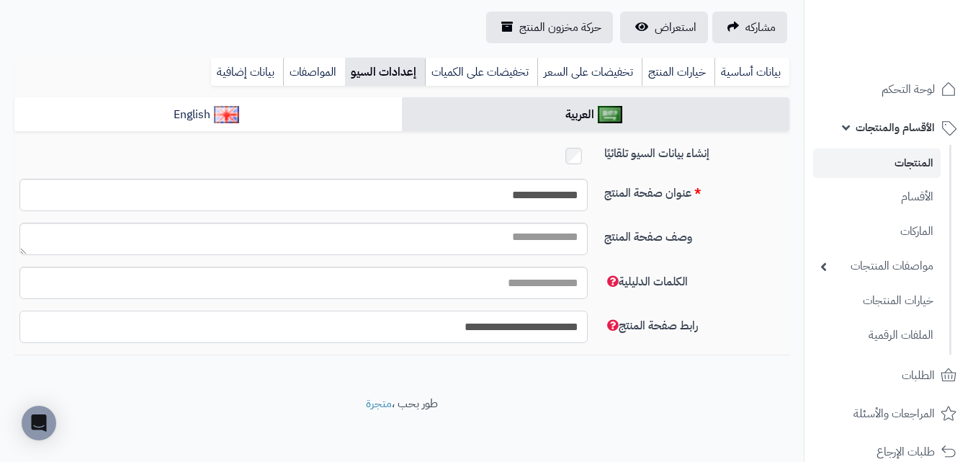
drag, startPoint x: 487, startPoint y: 323, endPoint x: 411, endPoint y: 323, distance: 76.3
click at [411, 323] on input "**********" at bounding box center [303, 326] width 568 height 32
type input "**********"
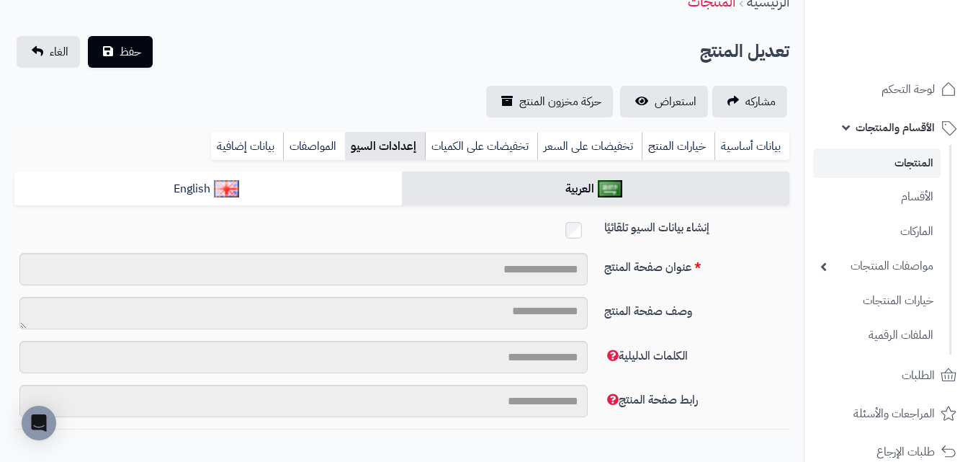
scroll to position [0, 0]
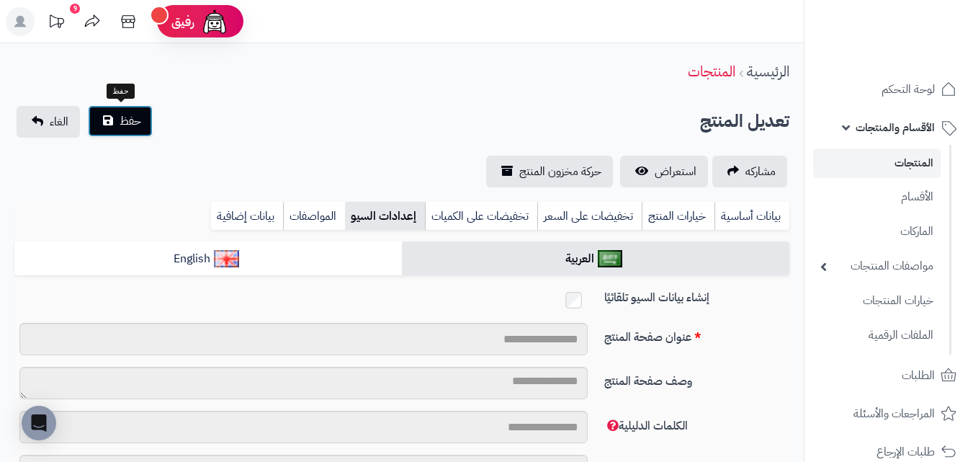
click at [142, 116] on button "حفظ" at bounding box center [120, 121] width 65 height 32
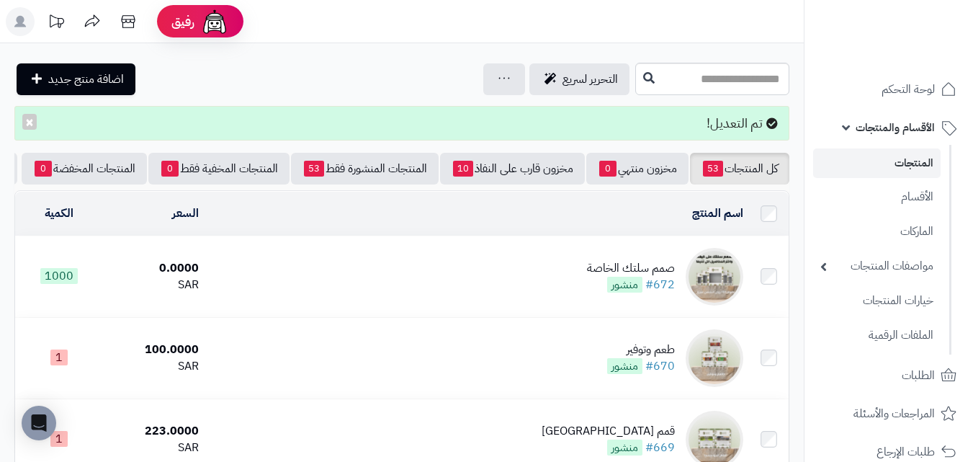
click at [476, 286] on td "صمم سلتك الخاصة #672 منشور" at bounding box center [477, 276] width 544 height 81
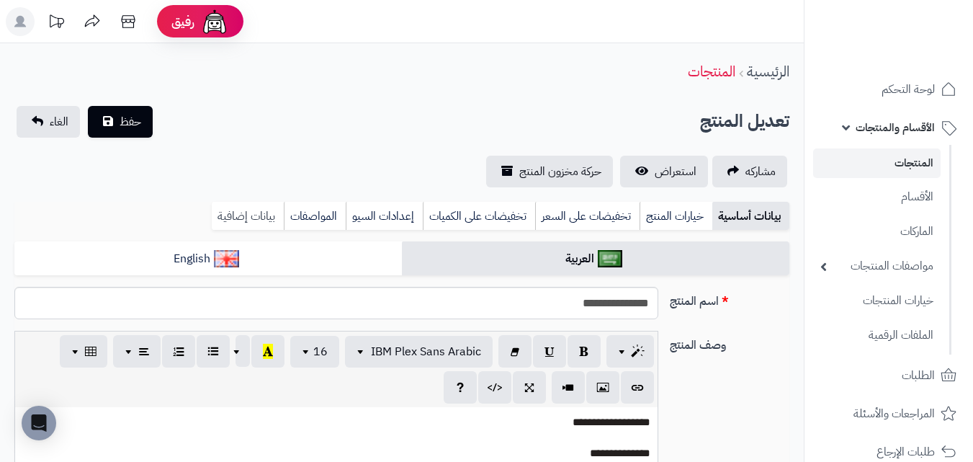
scroll to position [47, 0]
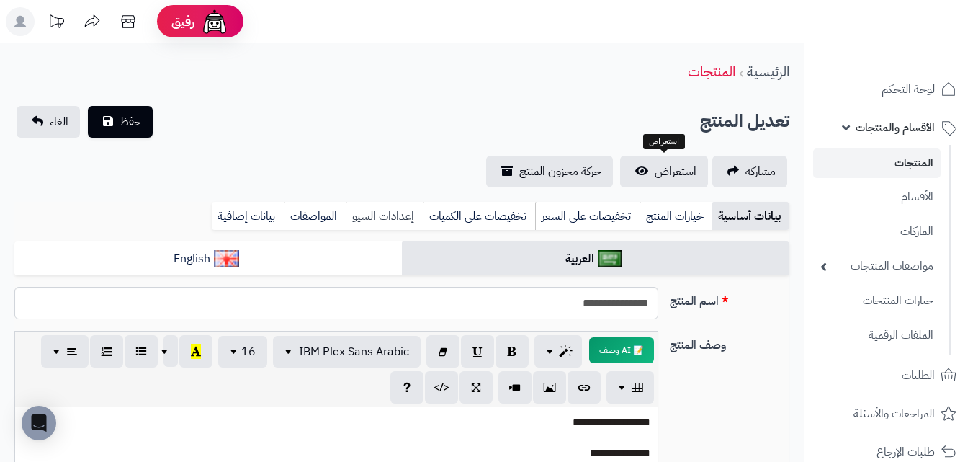
click at [356, 222] on link "إعدادات السيو" at bounding box center [384, 216] width 77 height 29
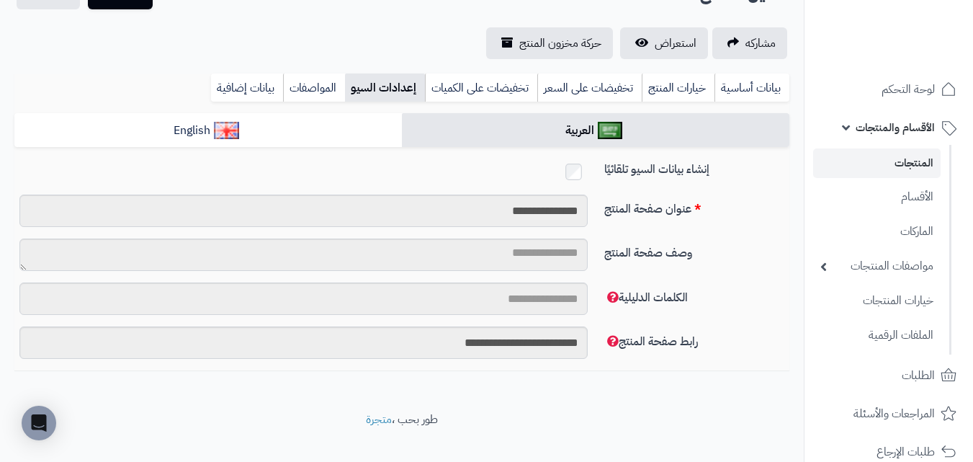
scroll to position [144, 0]
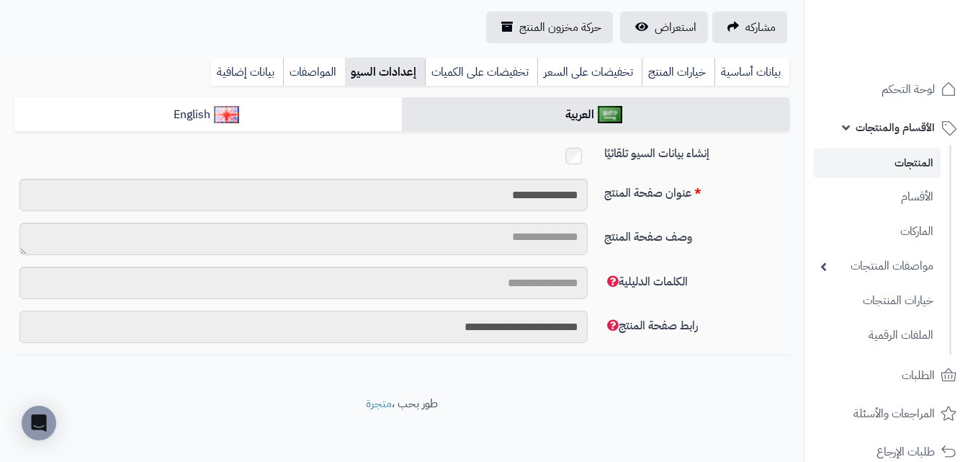
click at [524, 336] on input "**********" at bounding box center [303, 326] width 568 height 32
click at [534, 329] on input "**********" at bounding box center [303, 326] width 568 height 32
click at [487, 326] on input "**********" at bounding box center [303, 326] width 568 height 32
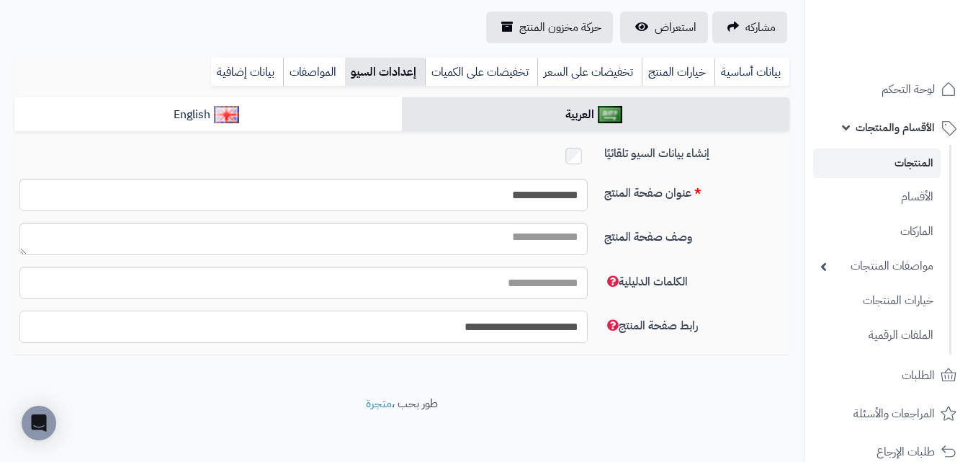
drag, startPoint x: 488, startPoint y: 326, endPoint x: 355, endPoint y: 333, distance: 133.4
click at [355, 333] on input "**********" at bounding box center [303, 326] width 568 height 32
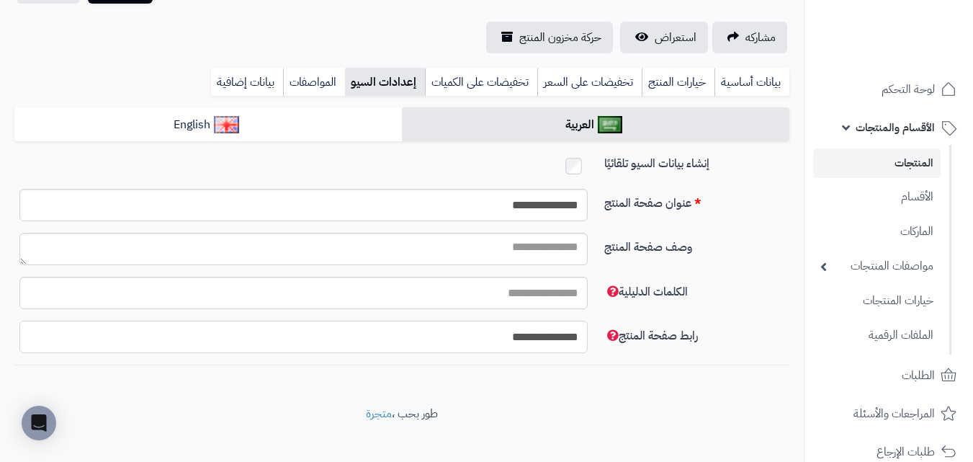
scroll to position [0, 0]
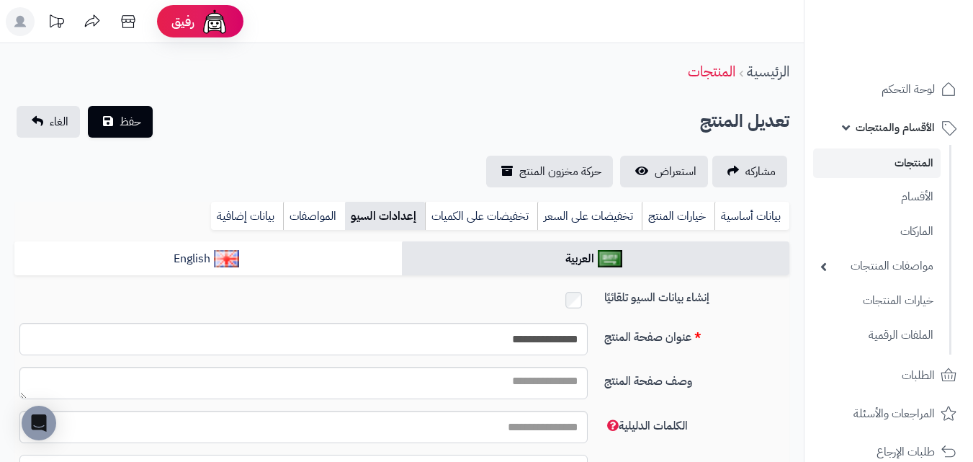
type input "**********"
click at [153, 139] on div "**********" at bounding box center [402, 146] width 804 height 81
click at [141, 128] on button "حفظ" at bounding box center [120, 121] width 65 height 32
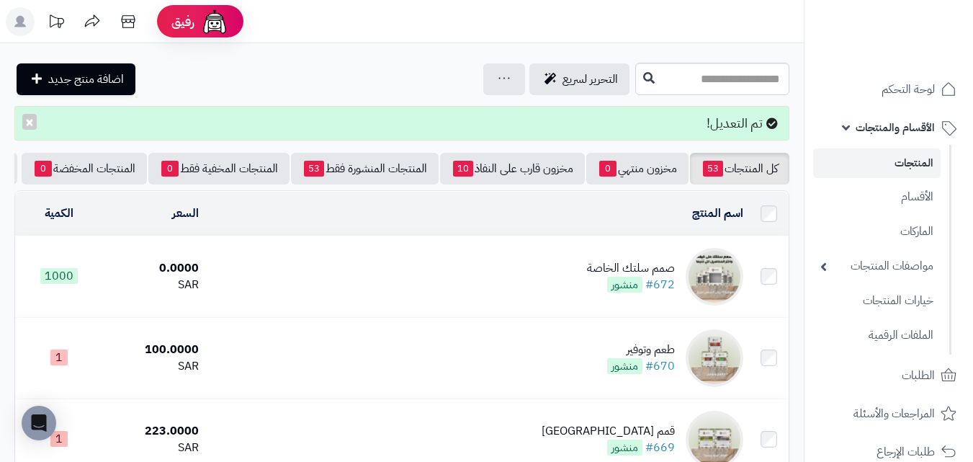
click at [189, 255] on td "0.0000 SAR" at bounding box center [154, 276] width 102 height 81
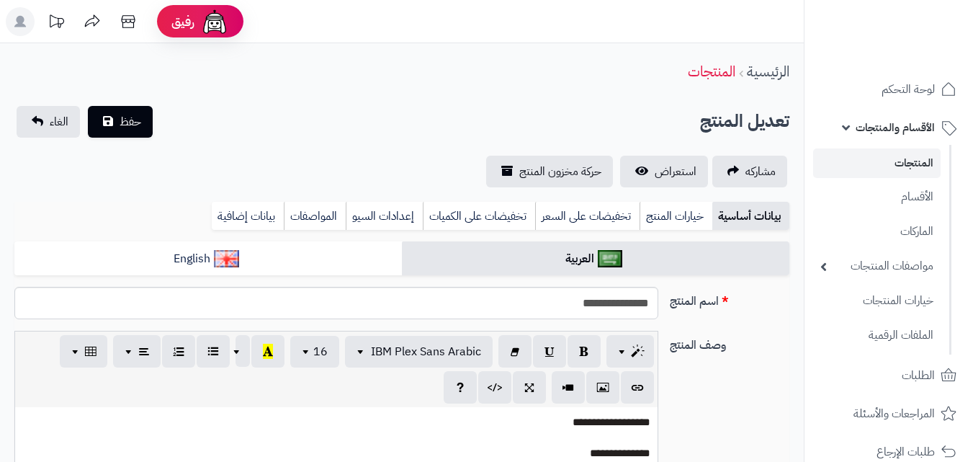
scroll to position [47, 0]
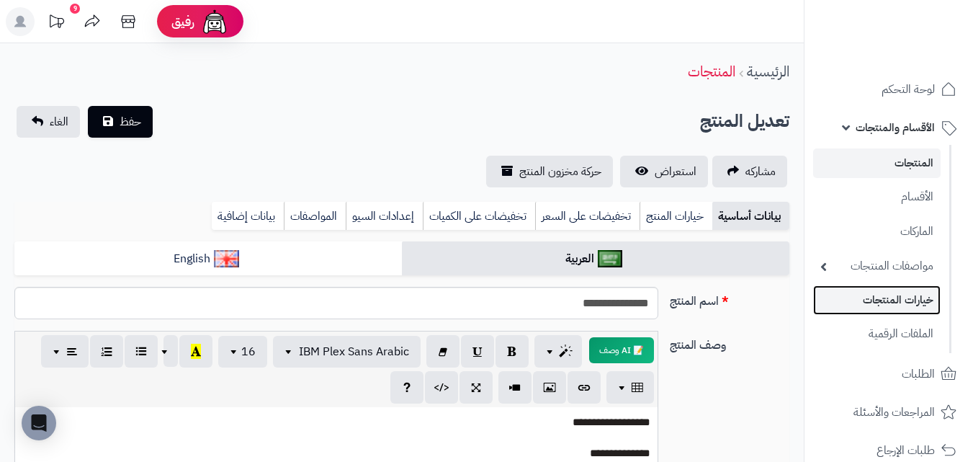
click at [912, 313] on link "خيارات المنتجات" at bounding box center [876, 300] width 127 height 30
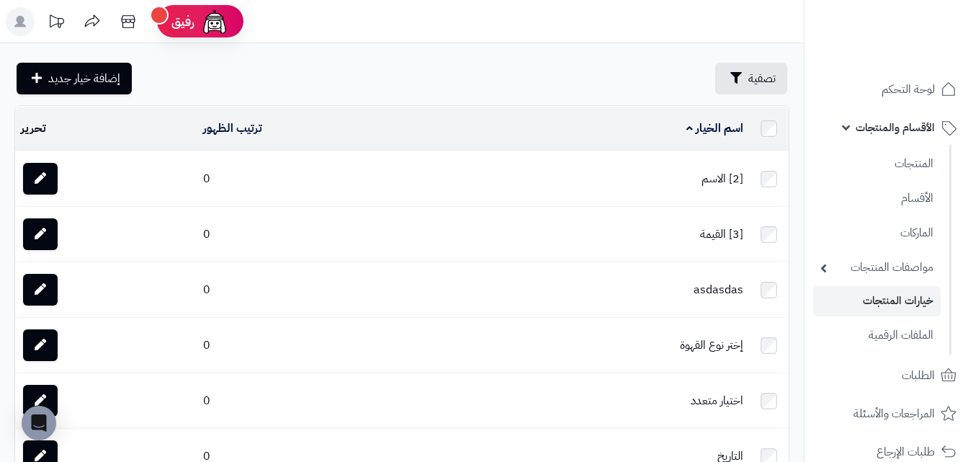
click at [550, 96] on div "تصفية إضافة خيار جديد تصفية X اسم الخيار تصفية اسم الخيار المحدد: 0 حذف ترتيب ا…" at bounding box center [402, 465] width 804 height 844
click at [17, 24] on rect at bounding box center [20, 21] width 29 height 29
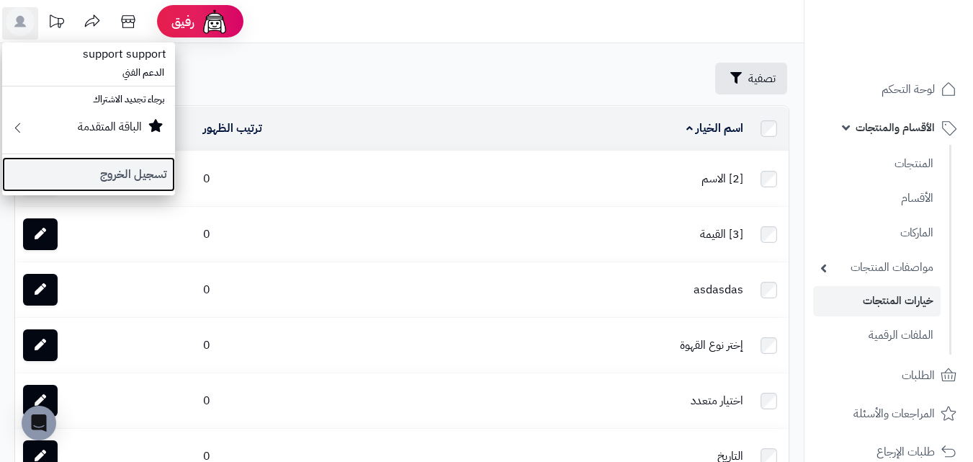
click at [161, 163] on link "تسجيل الخروج" at bounding box center [88, 174] width 173 height 35
